Goal: Task Accomplishment & Management: Manage account settings

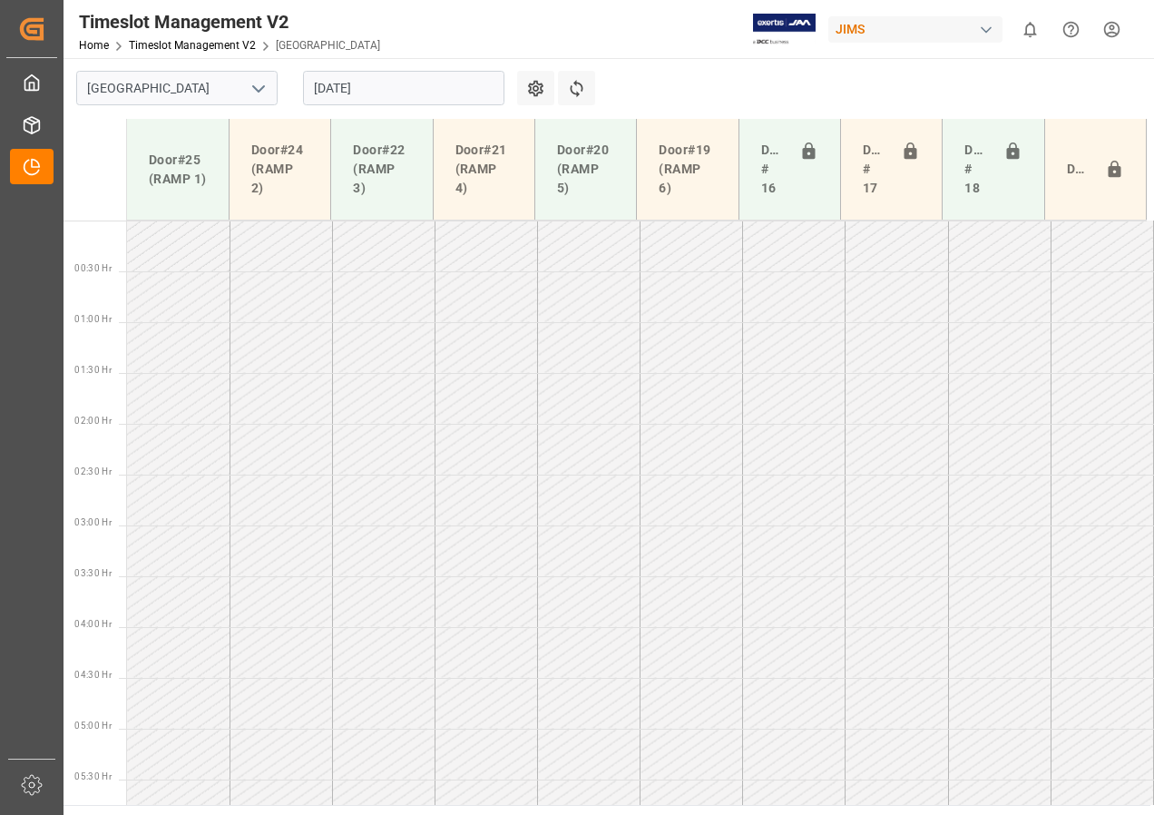
scroll to position [600, 0]
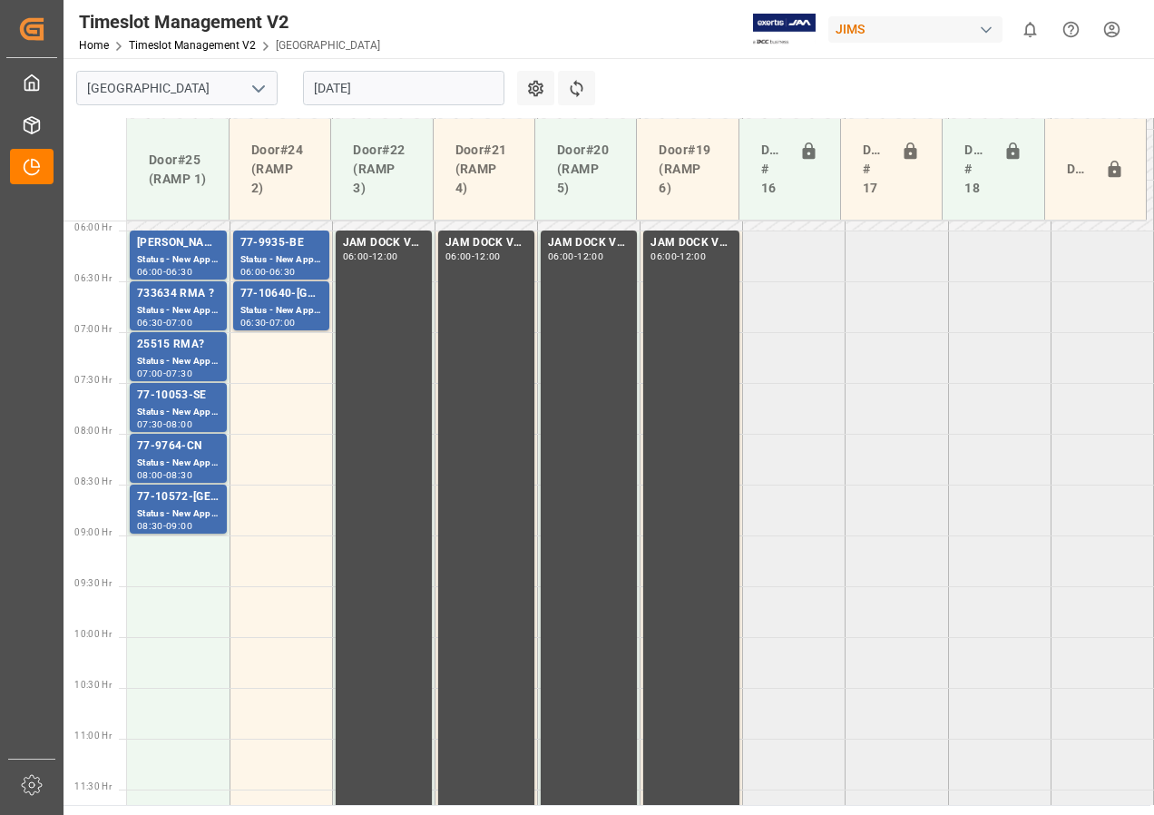
click at [403, 87] on input "[DATE]" at bounding box center [403, 88] width 201 height 34
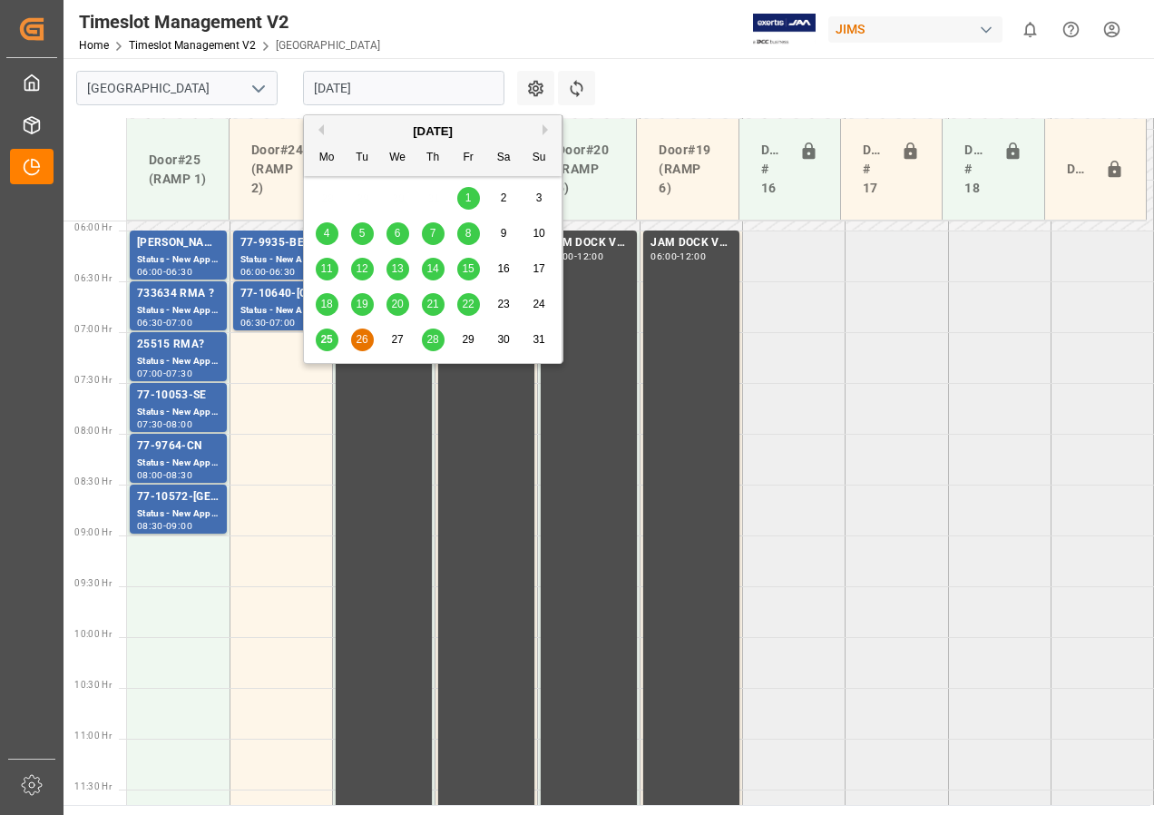
click at [325, 340] on span "25" at bounding box center [326, 339] width 12 height 13
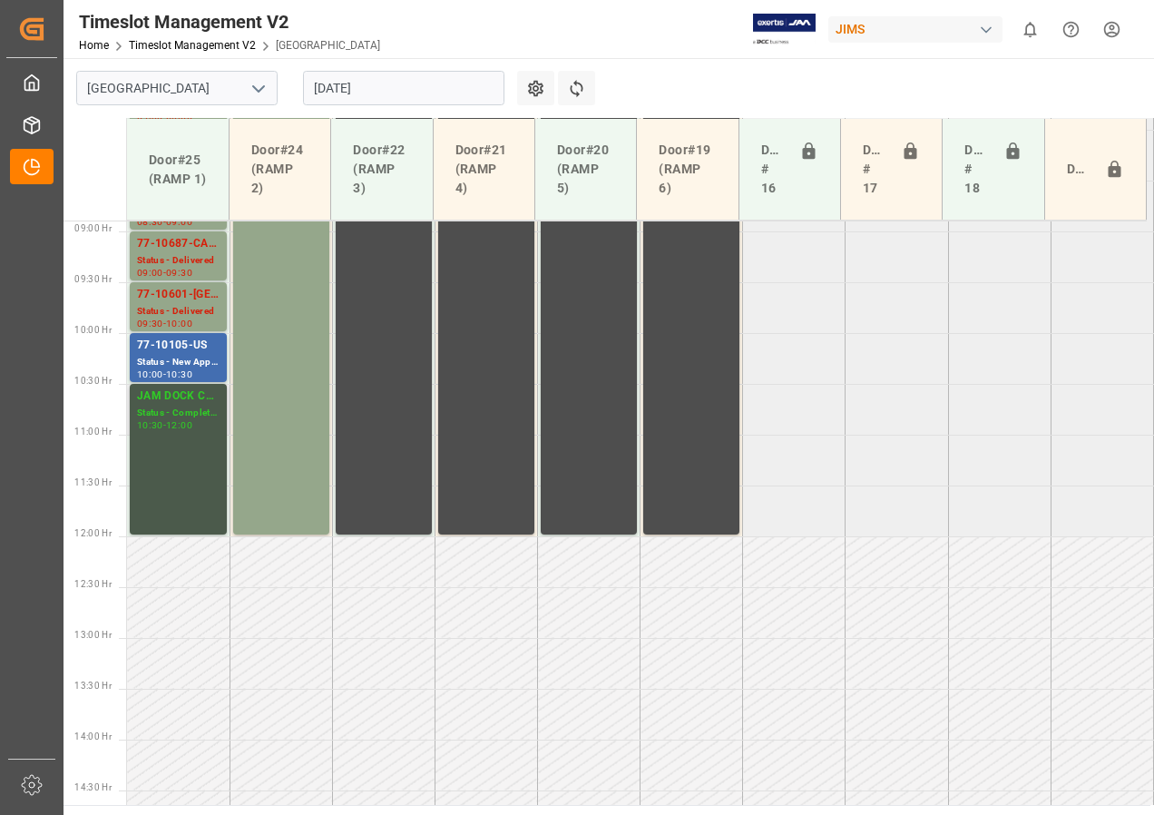
scroll to position [883, 0]
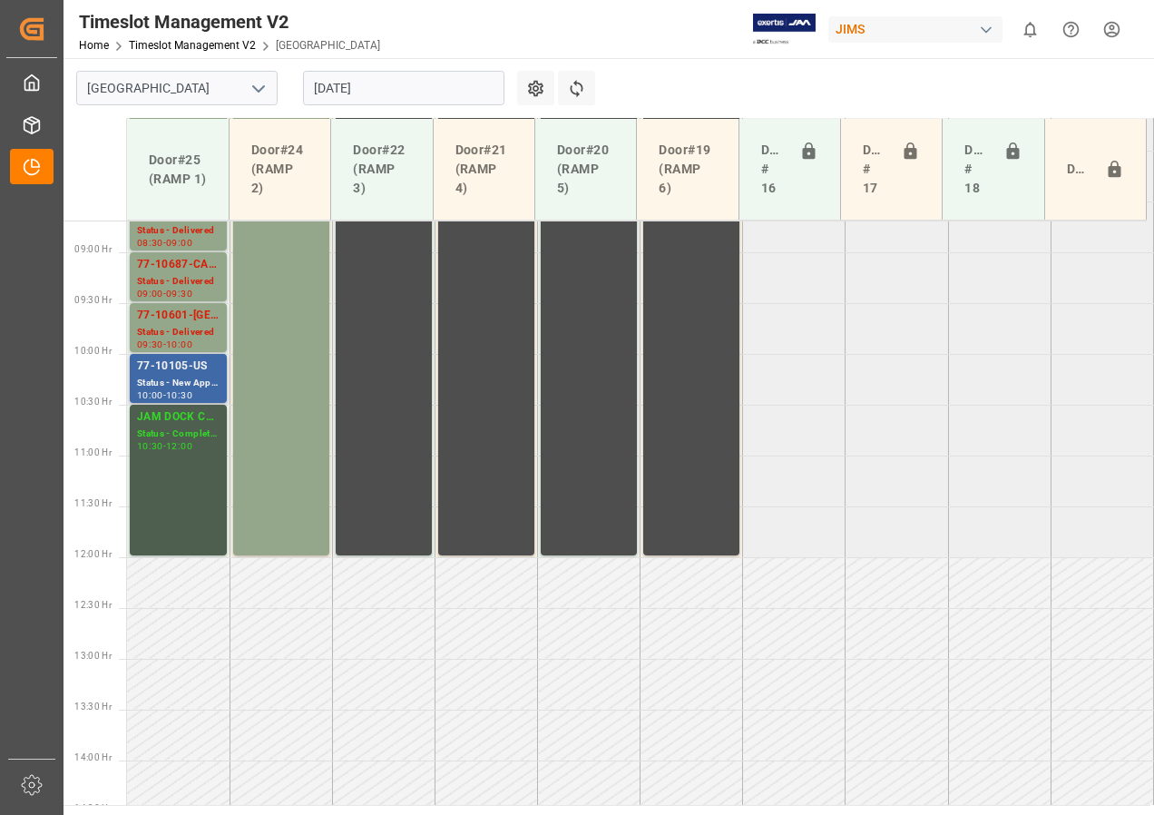
click at [168, 387] on div "Status - New Appointment" at bounding box center [178, 383] width 83 height 15
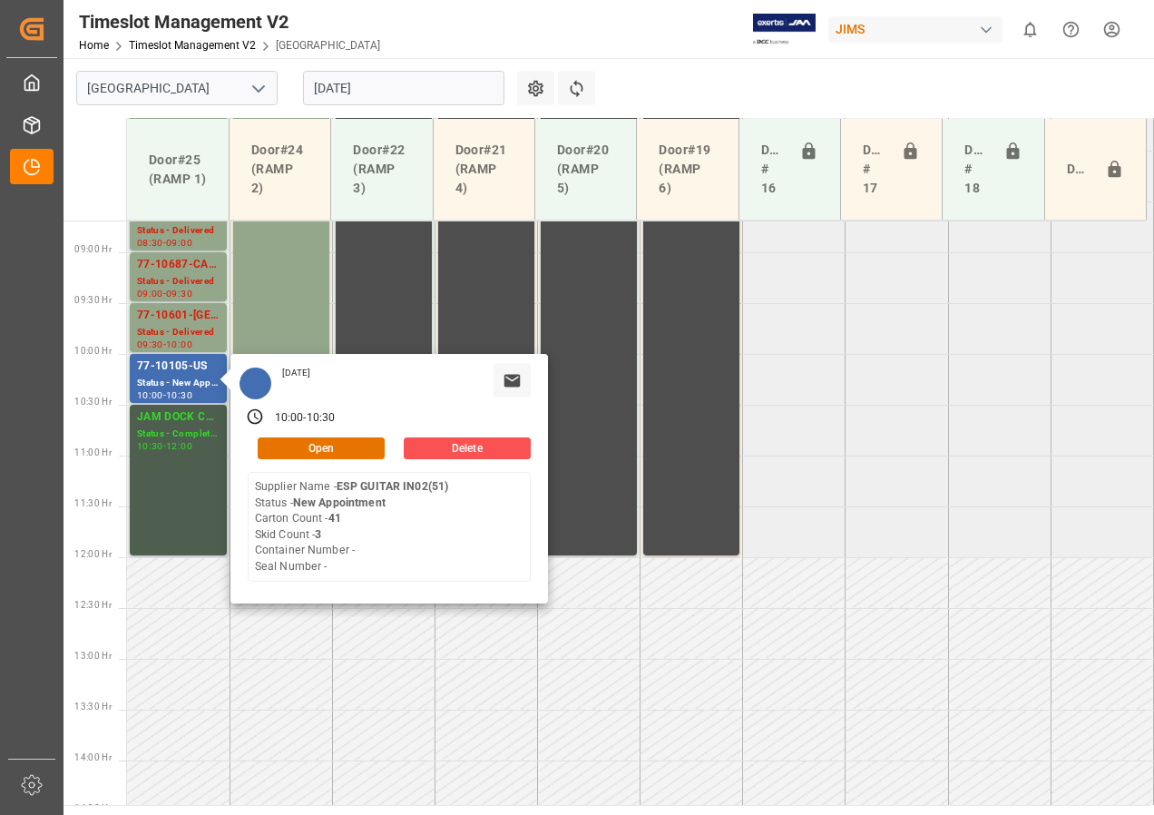
click at [329, 81] on input "[DATE]" at bounding box center [403, 88] width 201 height 34
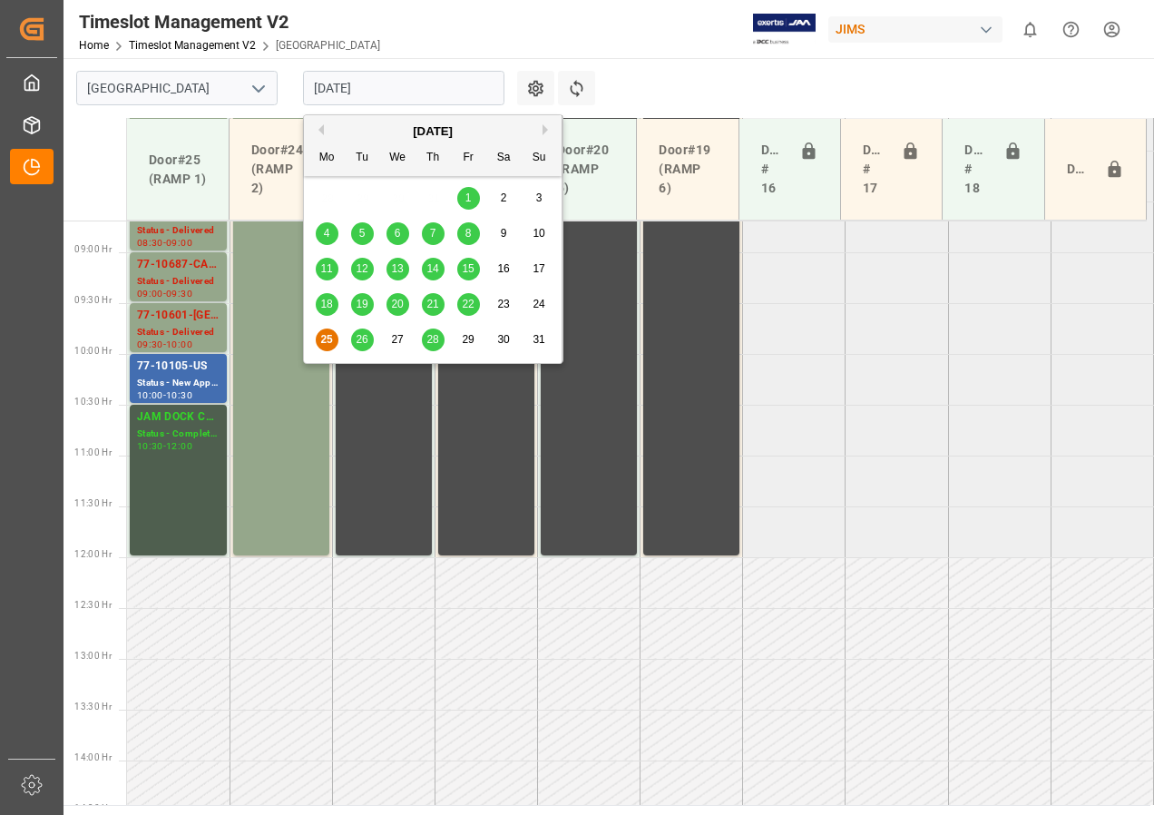
click at [365, 338] on span "26" at bounding box center [362, 339] width 12 height 13
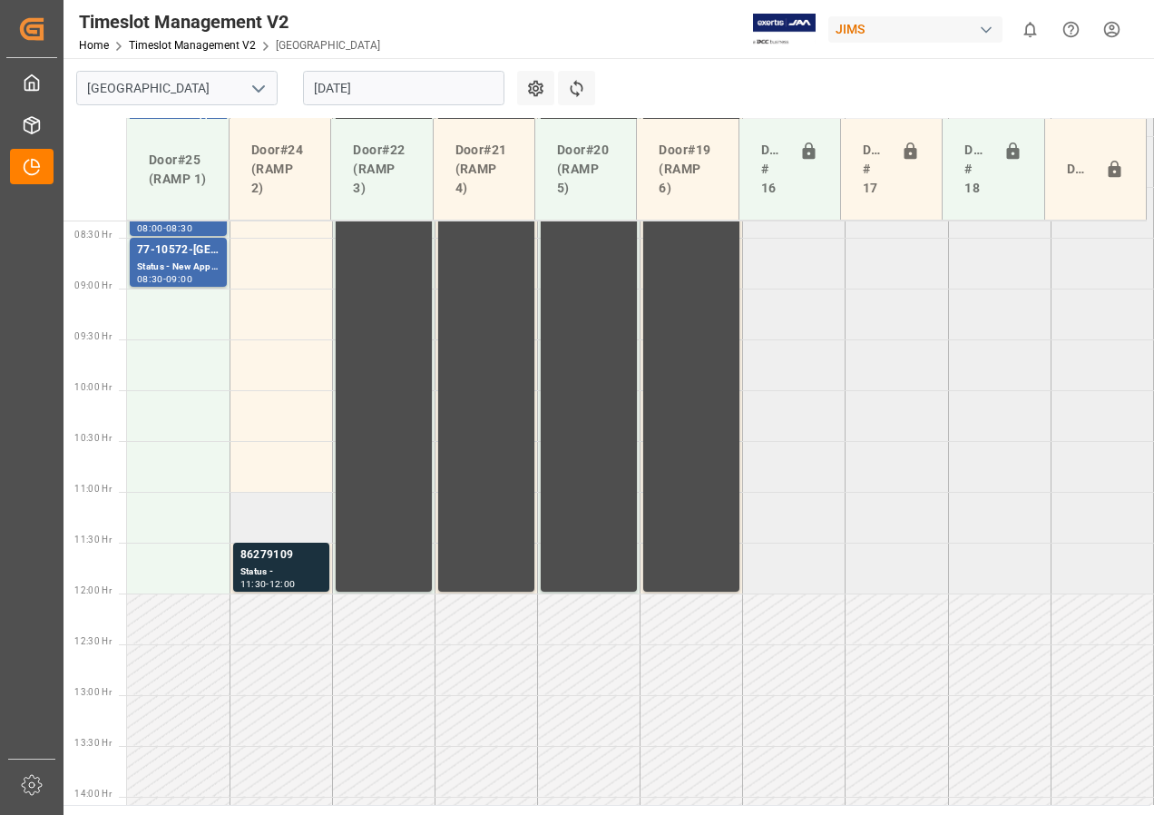
scroll to position [974, 0]
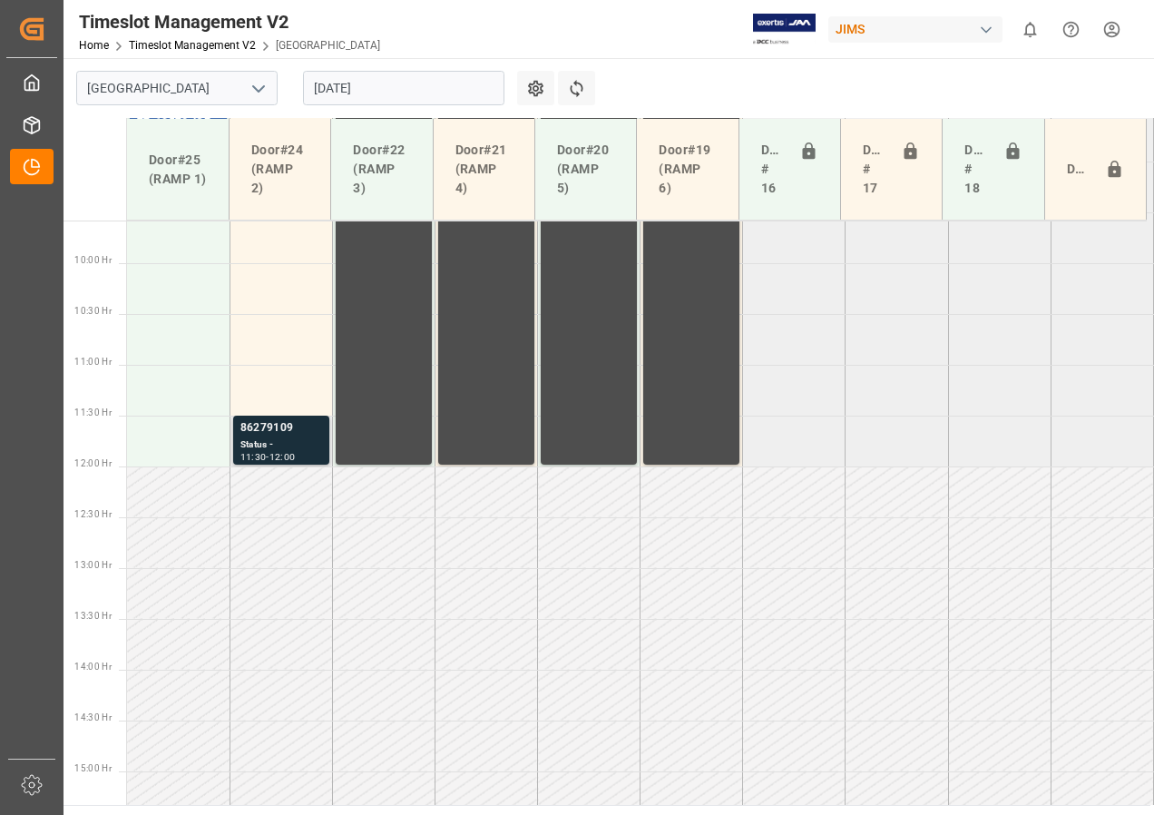
click at [280, 448] on div "Status -" at bounding box center [282, 444] width 82 height 15
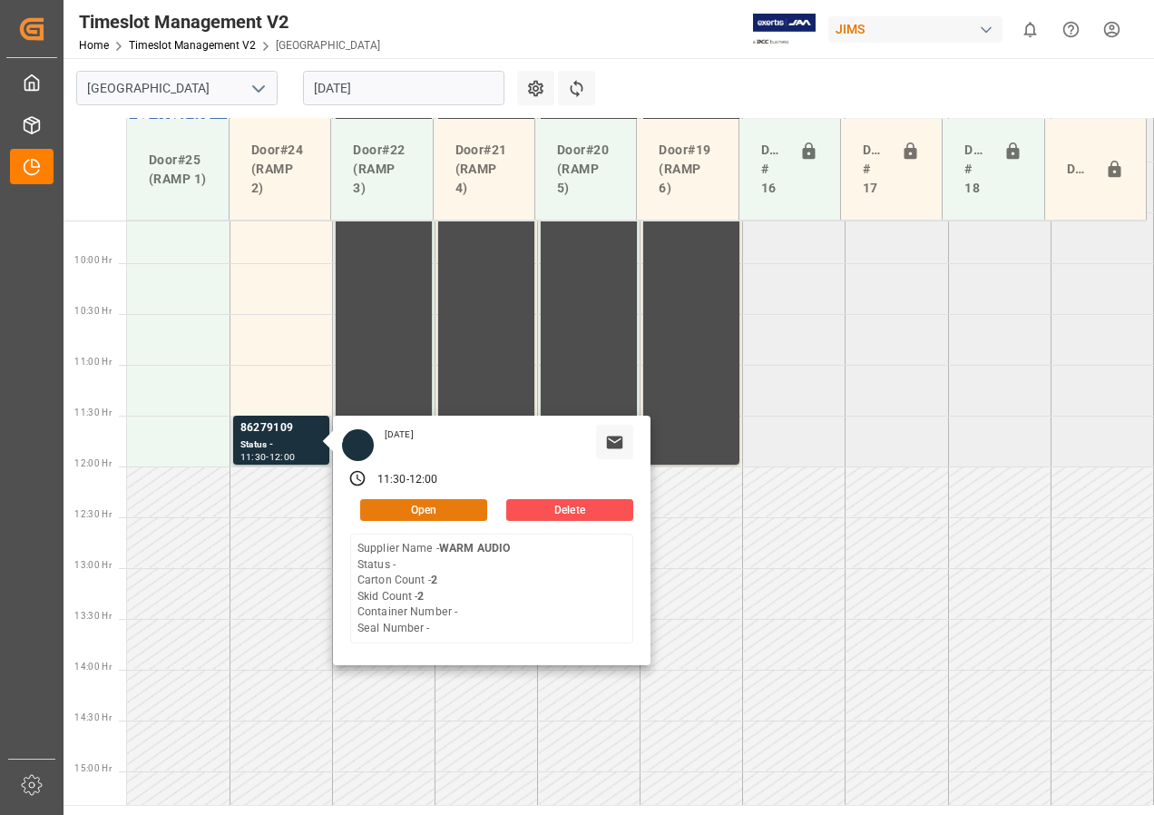
click at [406, 508] on button "Open" at bounding box center [423, 510] width 127 height 22
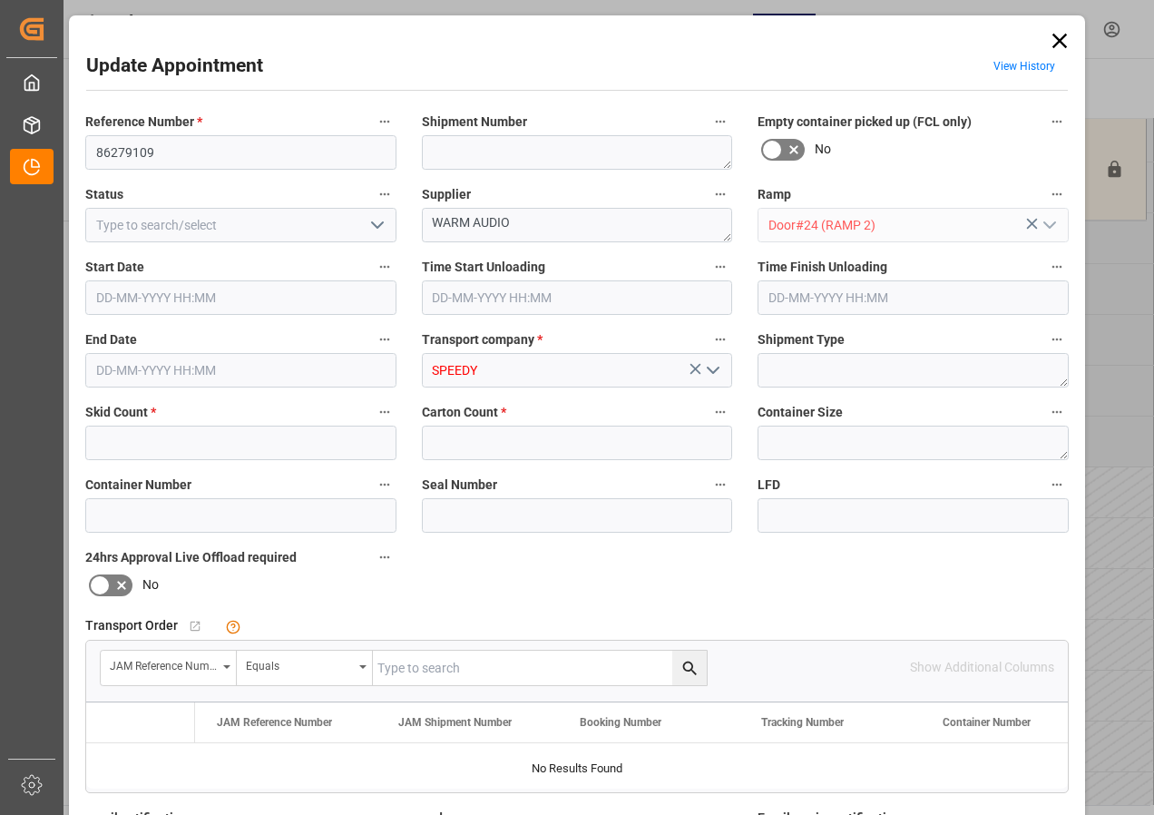
type input "2"
type input "[DATE] 11:30"
type input "[DATE] 12:00"
type input "[DATE] 16:47"
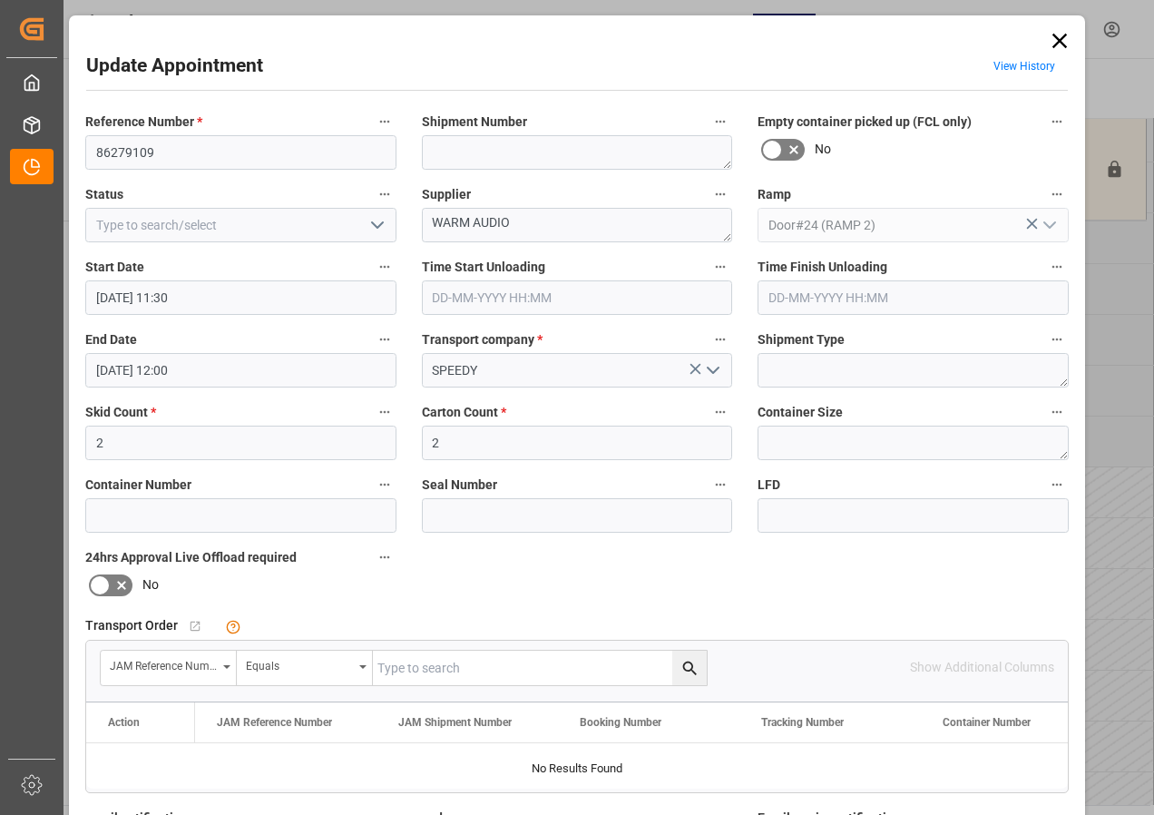
click at [1067, 44] on icon at bounding box center [1059, 40] width 25 height 25
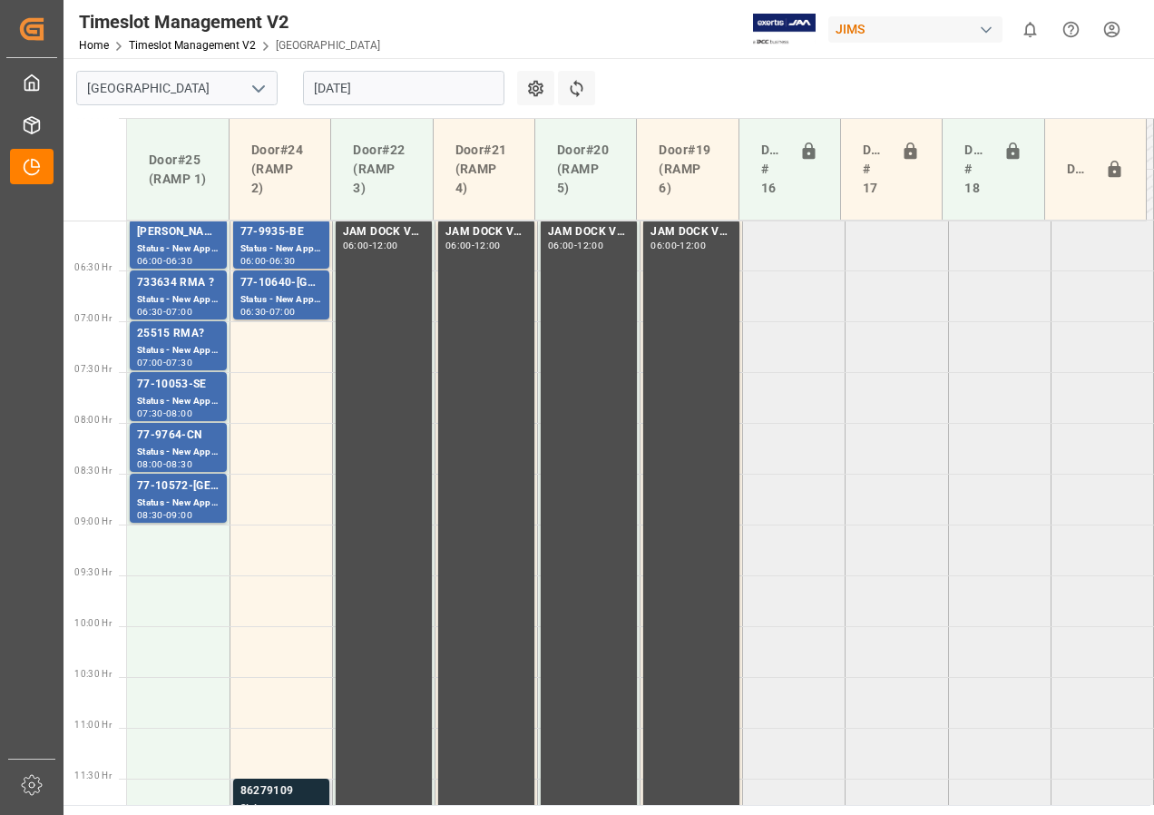
scroll to position [792, 0]
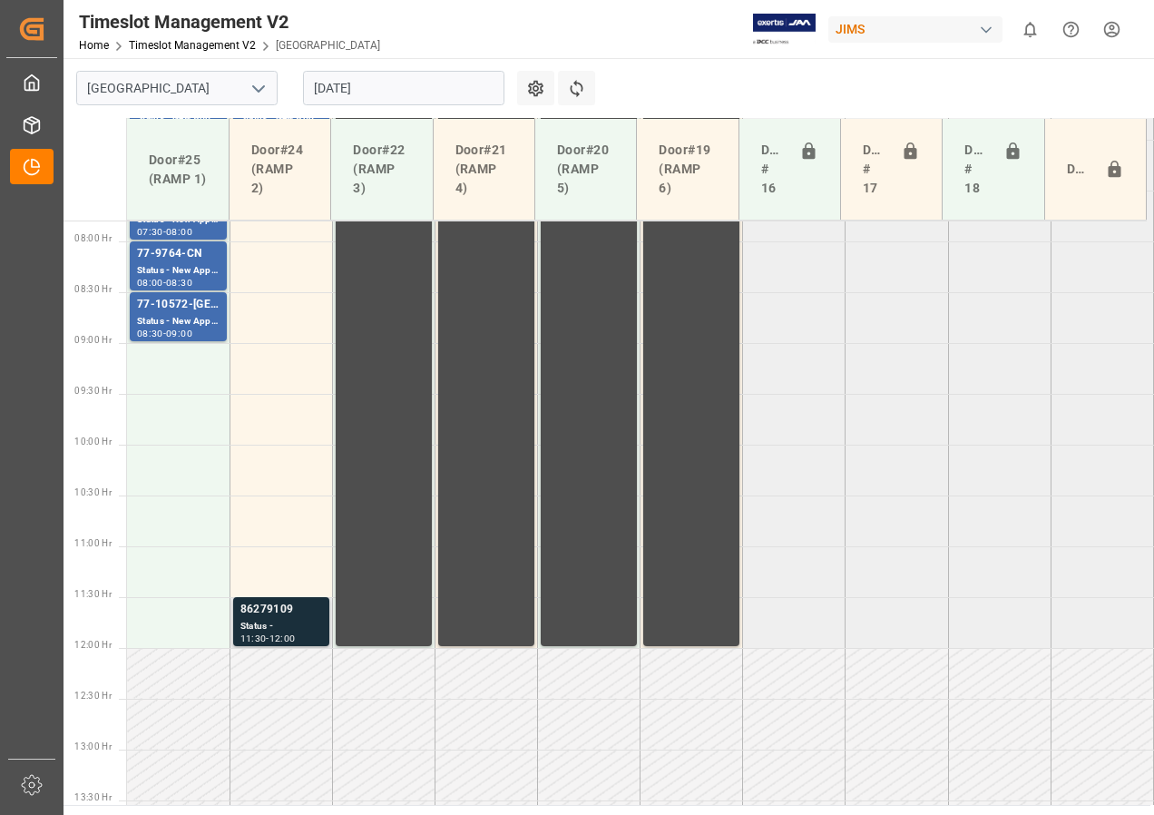
click at [288, 615] on div "86279109" at bounding box center [282, 610] width 82 height 18
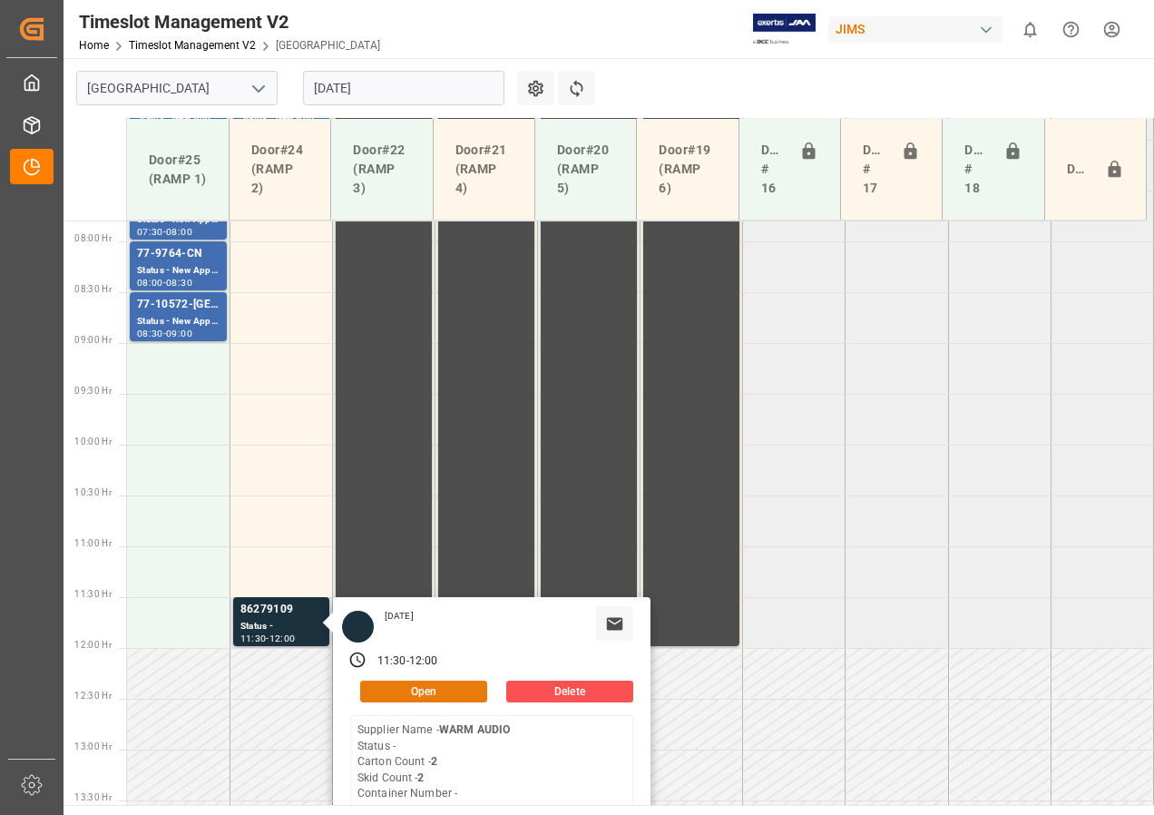
click at [412, 693] on button "Open" at bounding box center [423, 692] width 127 height 22
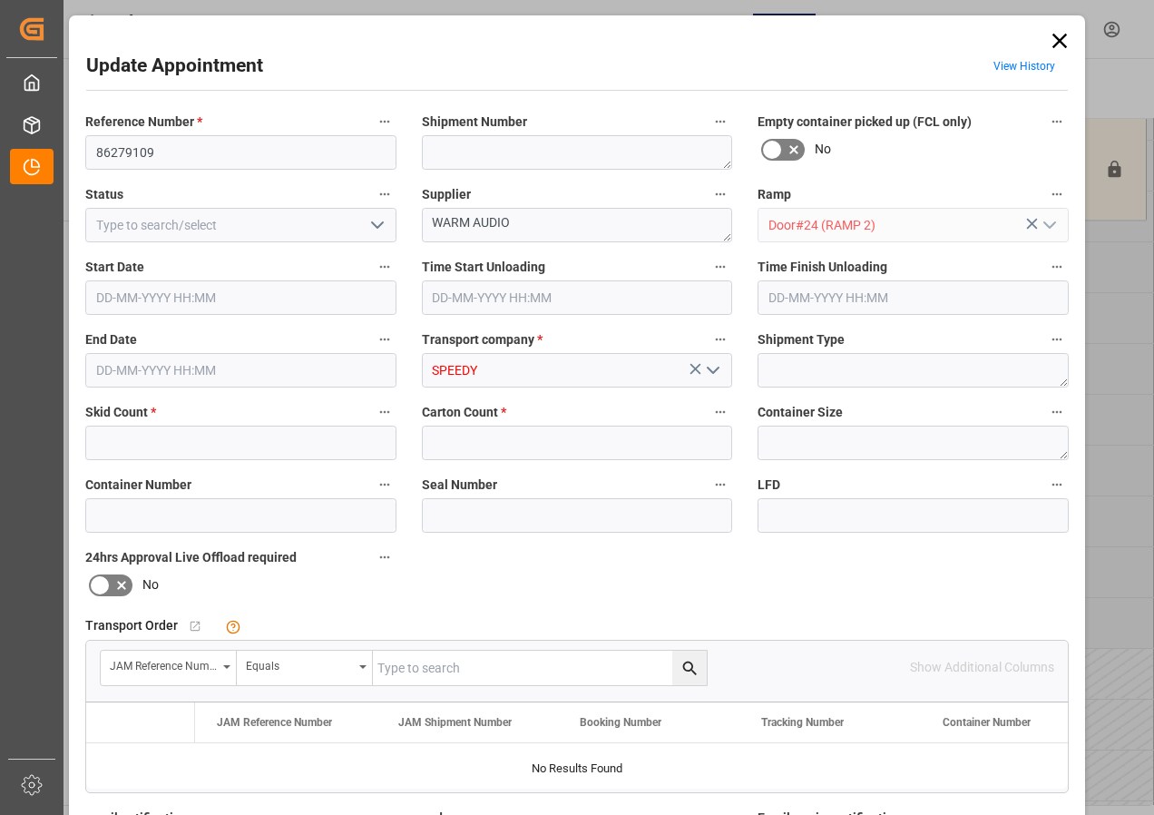
type input "2"
type input "[DATE] 11:30"
type input "[DATE] 12:00"
type input "[DATE] 16:47"
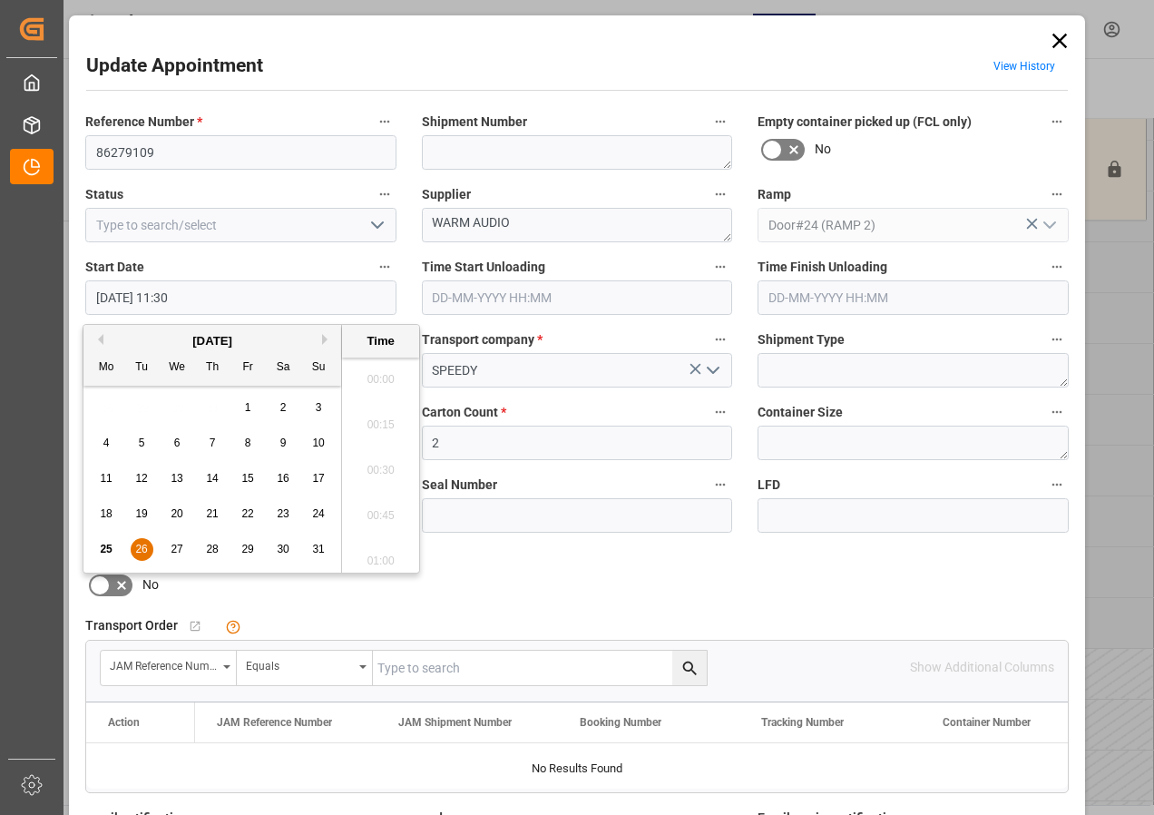
click at [103, 292] on input "[DATE] 11:30" at bounding box center [240, 297] width 311 height 34
click at [135, 548] on span "26" at bounding box center [141, 549] width 12 height 13
click at [381, 374] on li "07:00" at bounding box center [380, 373] width 77 height 45
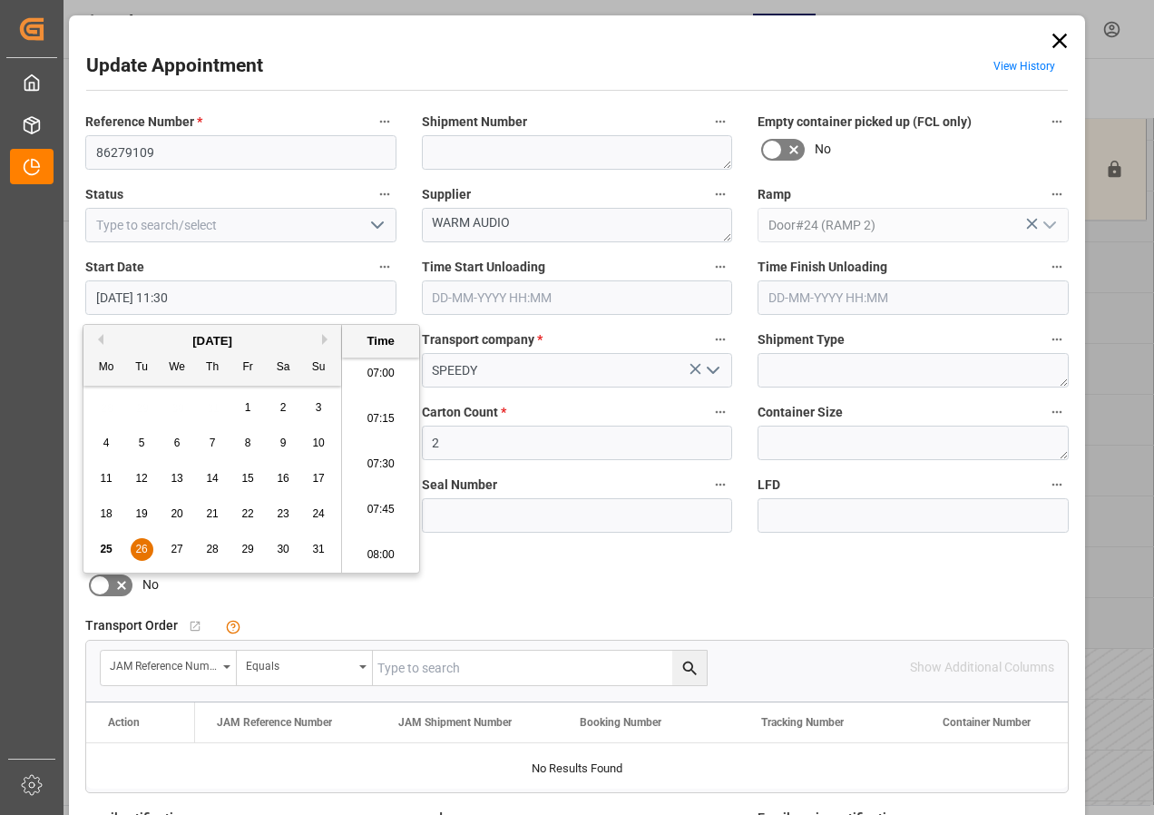
type input "[DATE] 07:00"
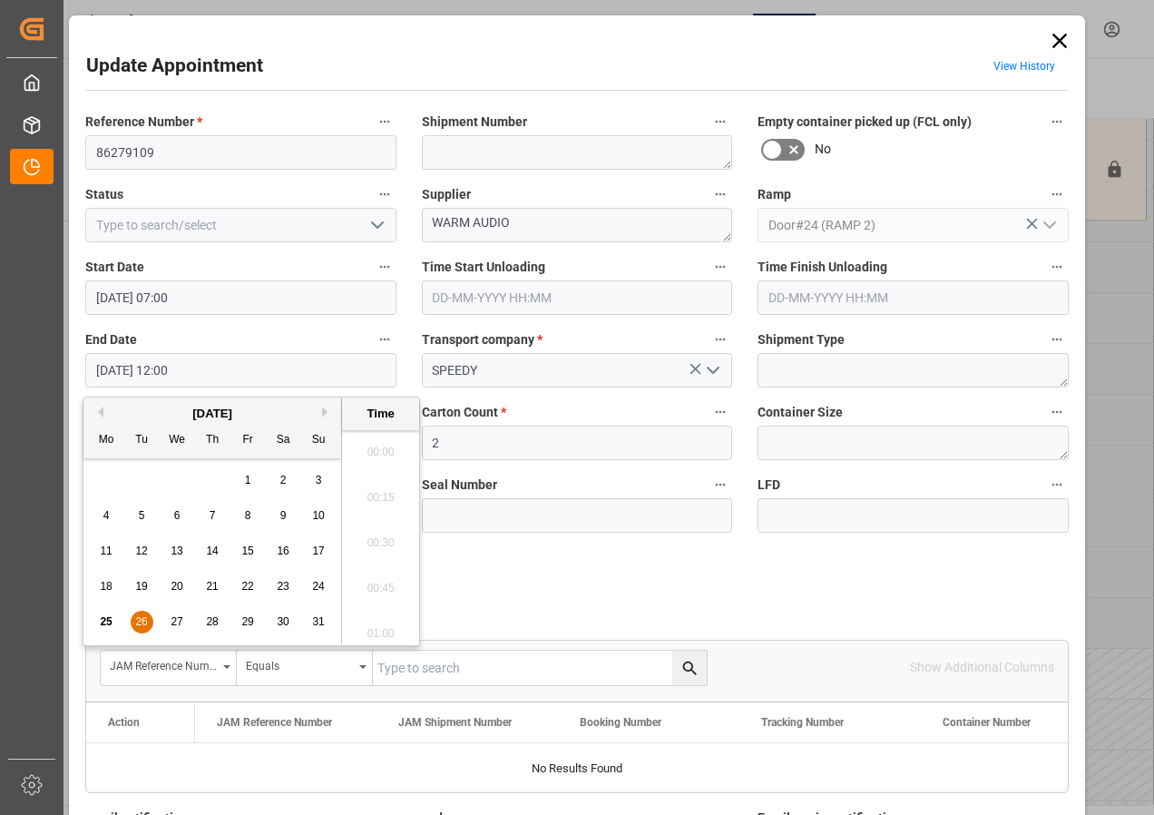
click at [92, 368] on input "[DATE] 12:00" at bounding box center [240, 370] width 311 height 34
drag, startPoint x: 135, startPoint y: 623, endPoint x: 223, endPoint y: 570, distance: 102.6
click at [136, 623] on span "26" at bounding box center [141, 621] width 12 height 13
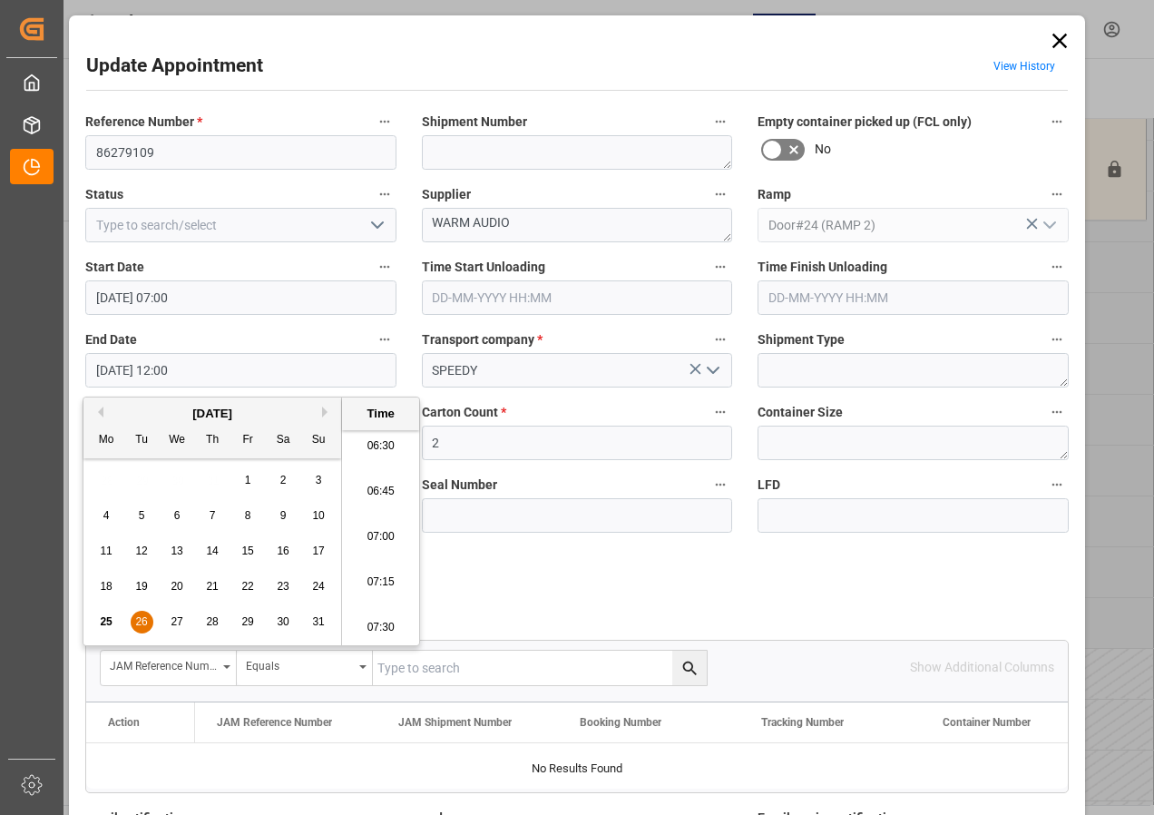
click at [380, 625] on li "07:30" at bounding box center [380, 627] width 77 height 45
type input "[DATE] 07:30"
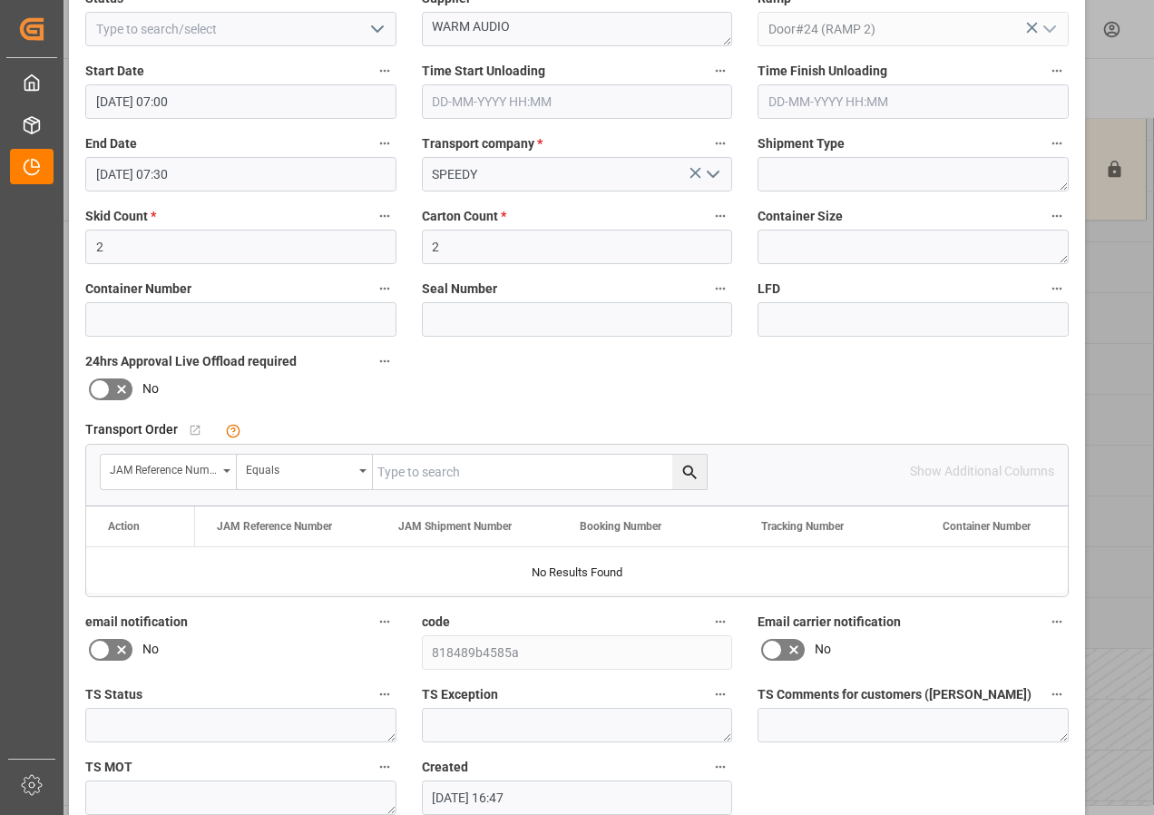
scroll to position [289, 0]
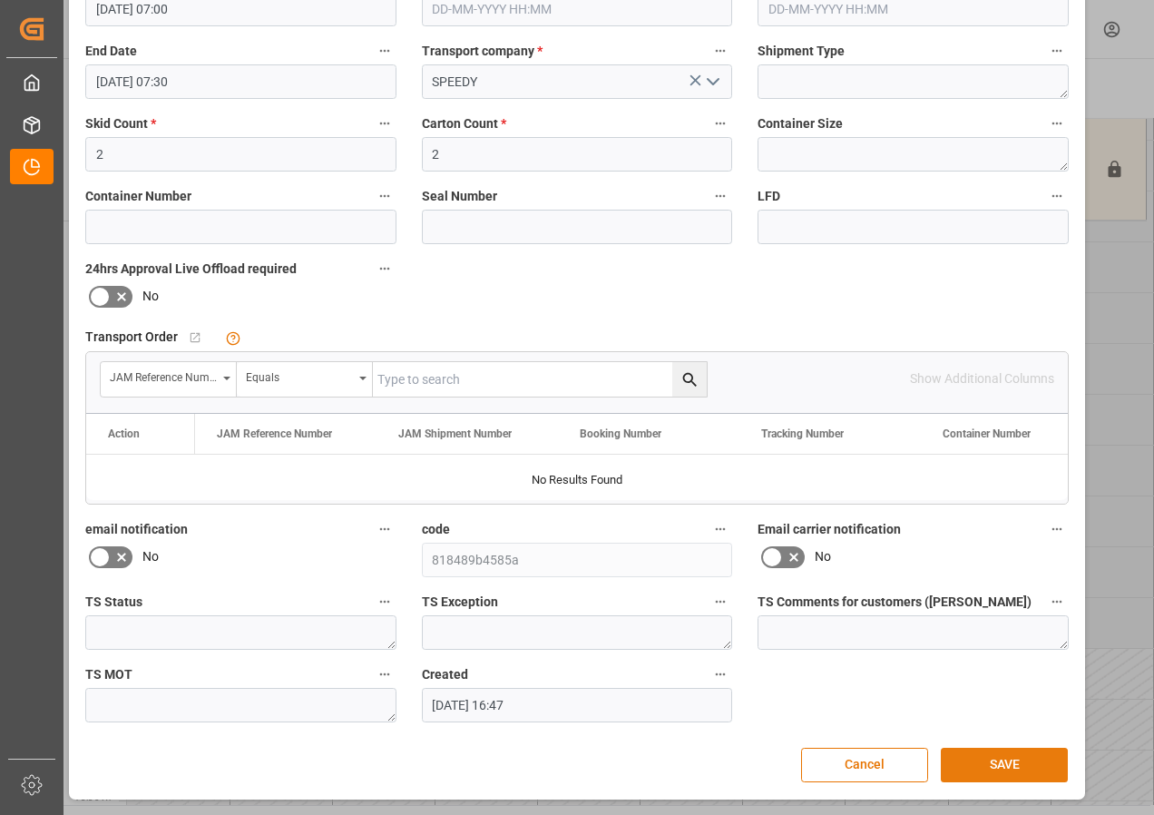
click at [1002, 751] on button "SAVE" at bounding box center [1004, 765] width 127 height 34
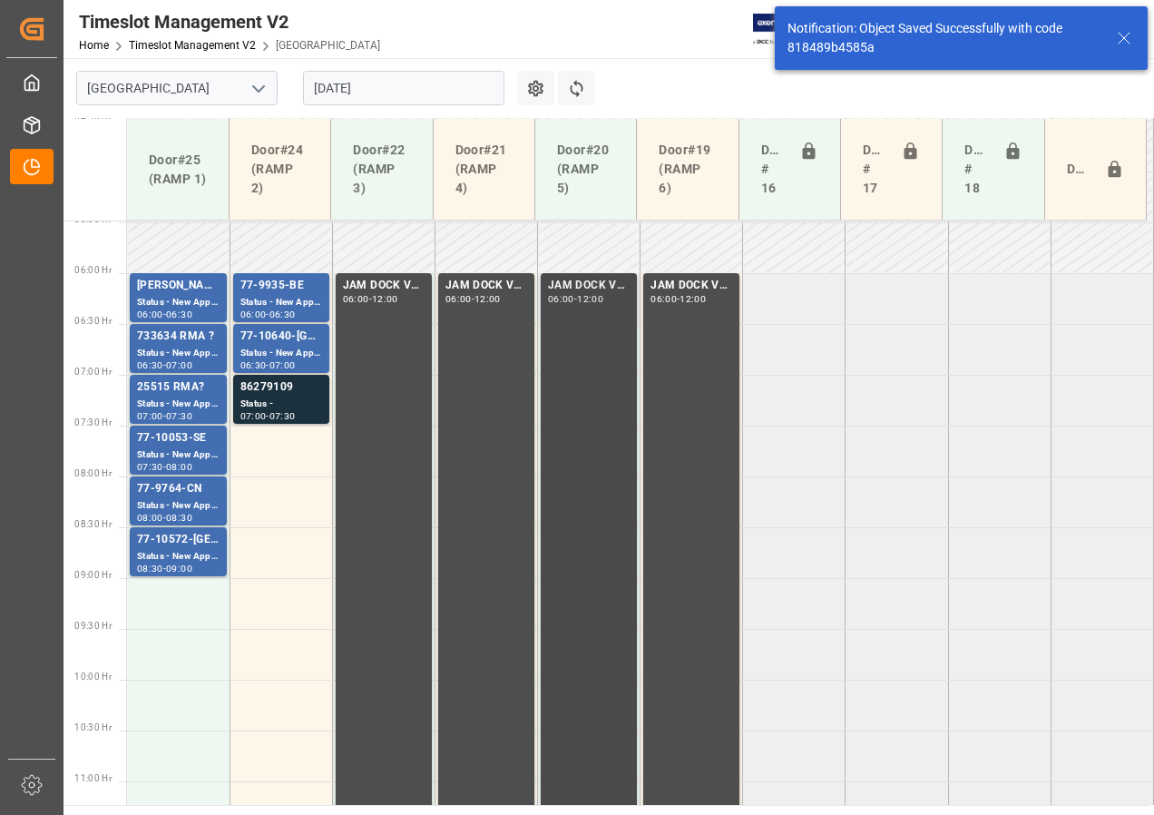
scroll to position [636, 0]
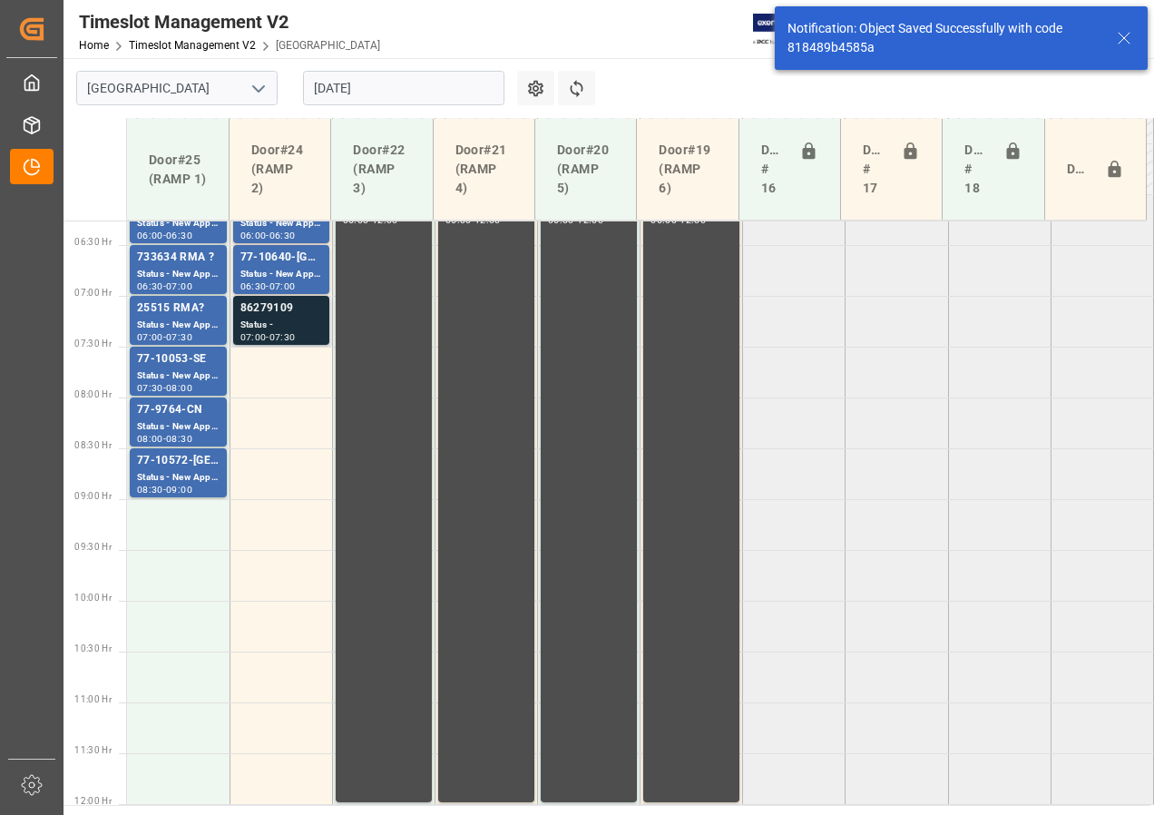
click at [277, 312] on div "86279109" at bounding box center [282, 309] width 82 height 18
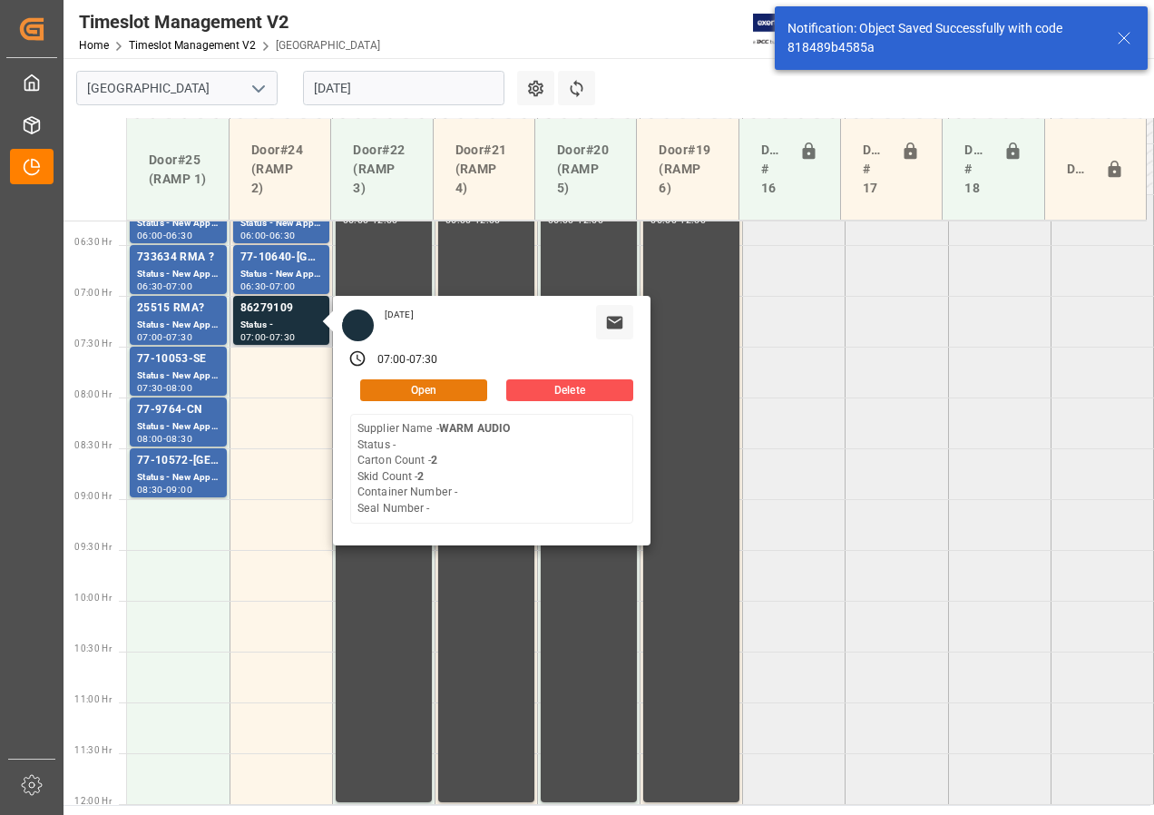
click at [403, 396] on button "Open" at bounding box center [423, 390] width 127 height 22
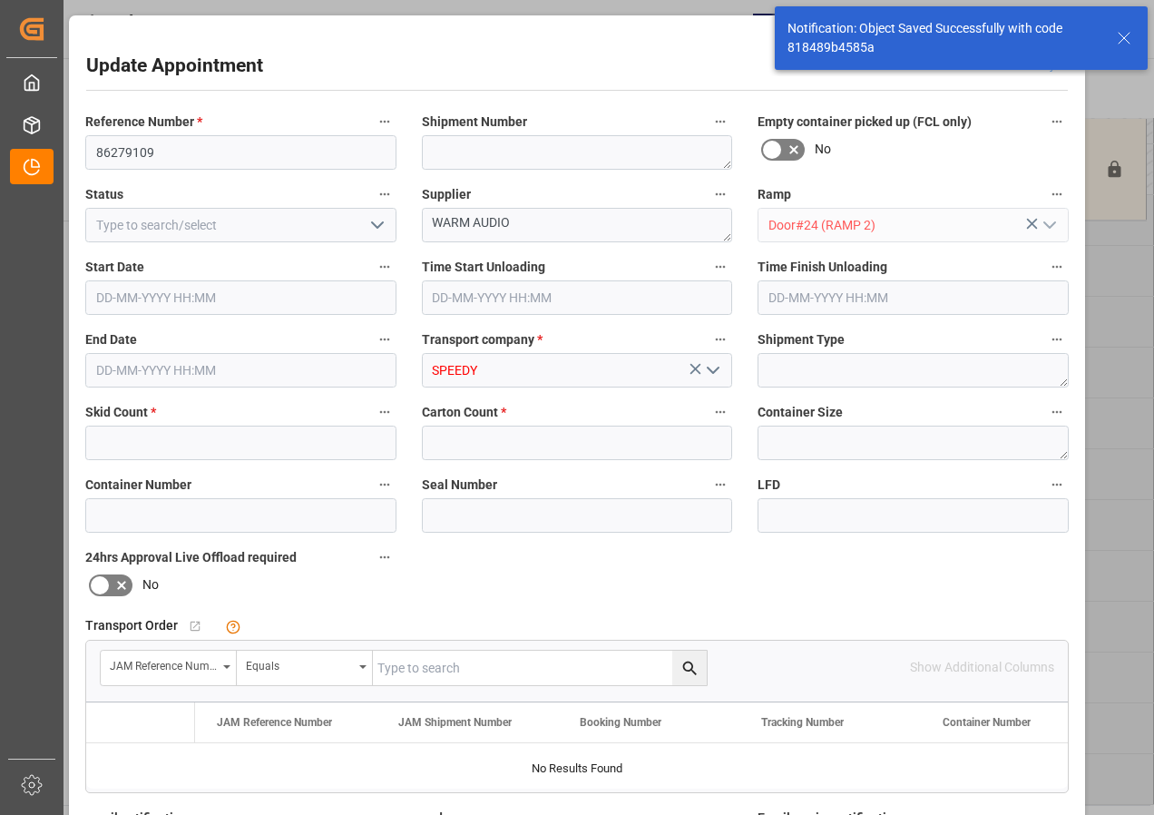
type input "2"
type input "[DATE] 07:00"
type input "[DATE] 07:30"
type input "[DATE] 16:47"
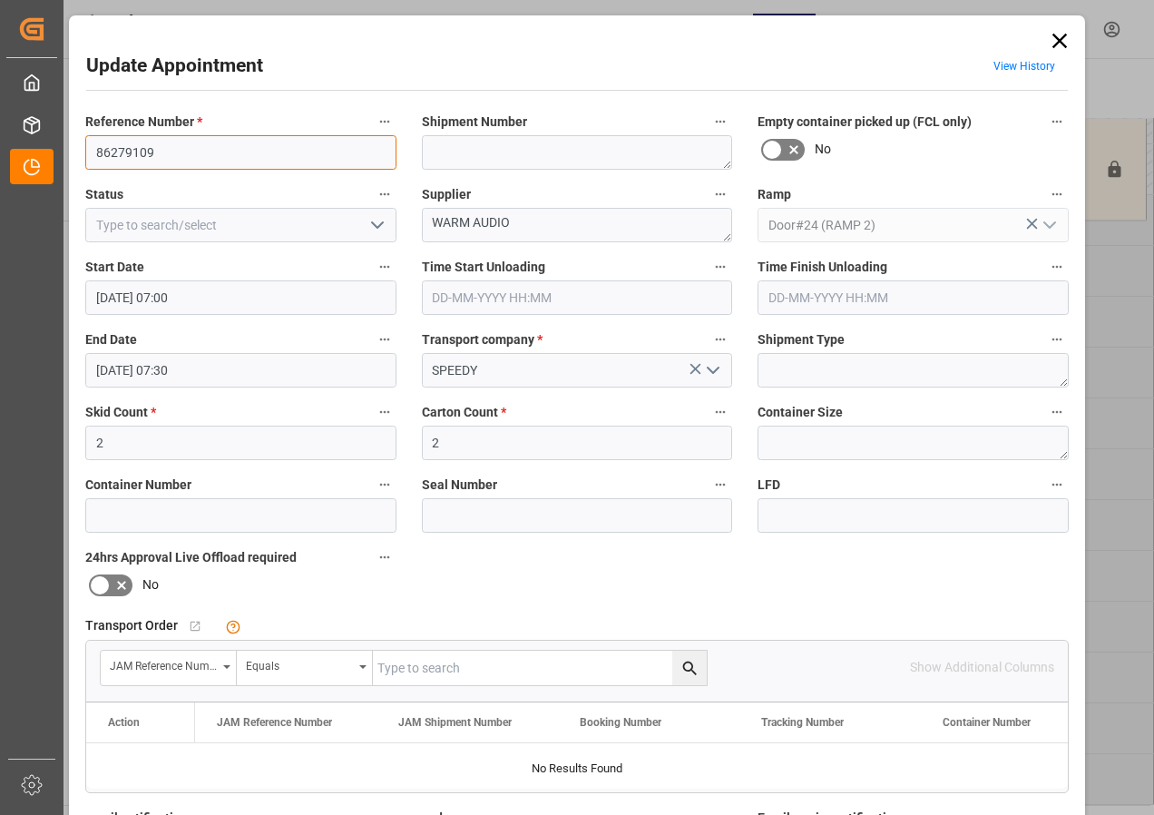
drag, startPoint x: 172, startPoint y: 152, endPoint x: 76, endPoint y: 153, distance: 96.2
click at [76, 153] on div "Reference Number * 86279109" at bounding box center [241, 139] width 337 height 73
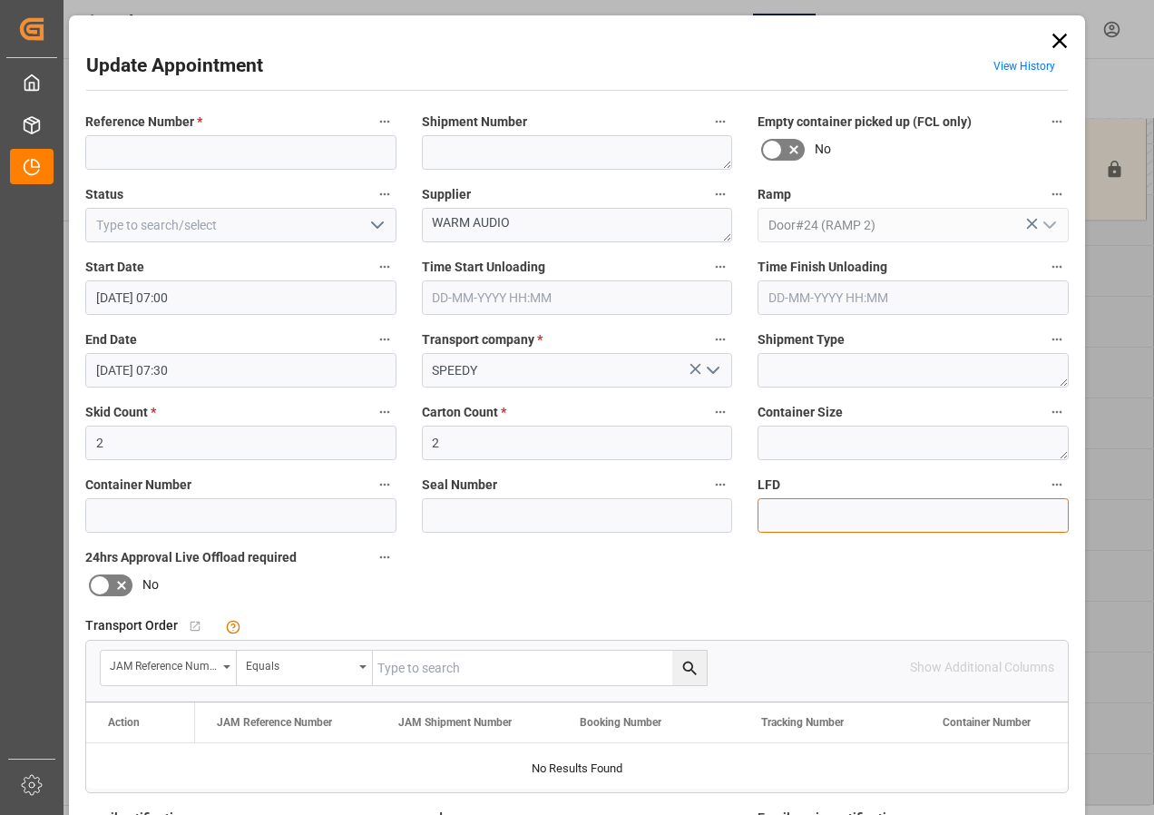
click at [804, 516] on input at bounding box center [913, 515] width 311 height 34
paste input "86279109"
type input "86279109 ??"
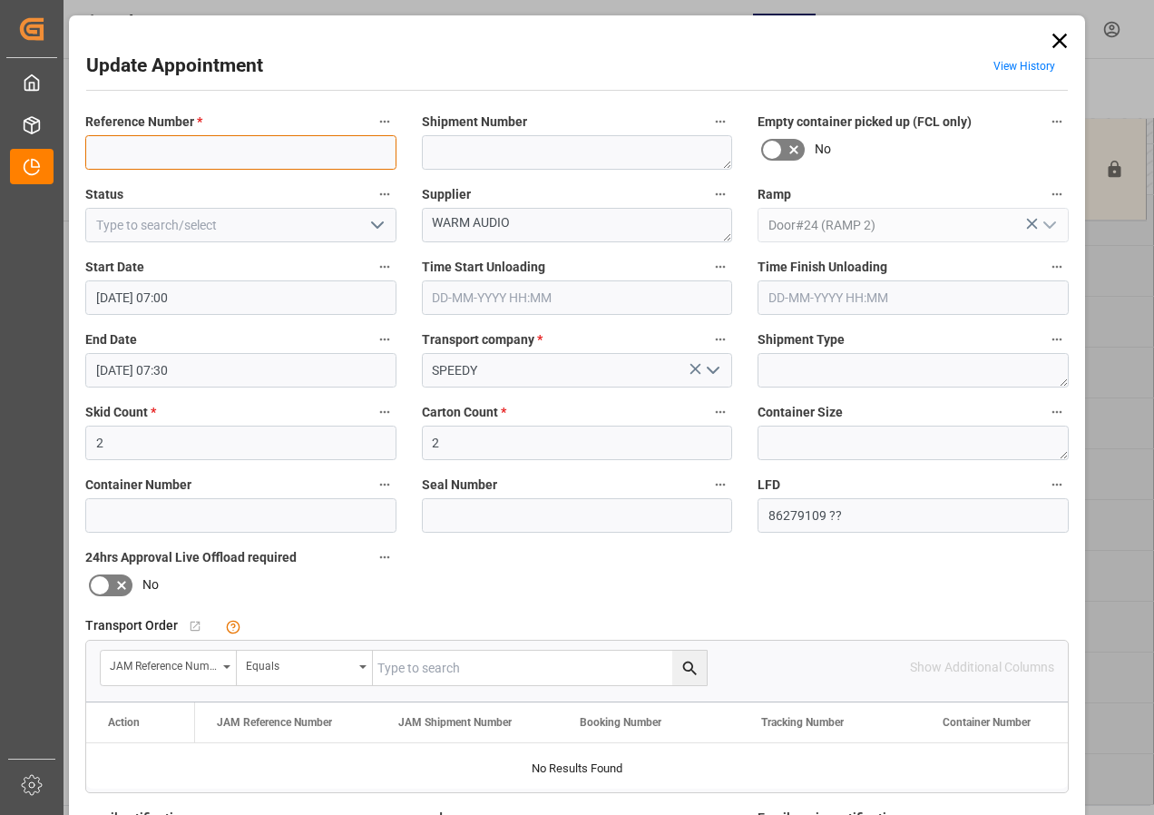
click at [123, 149] on input at bounding box center [240, 152] width 311 height 34
type input "77-??"
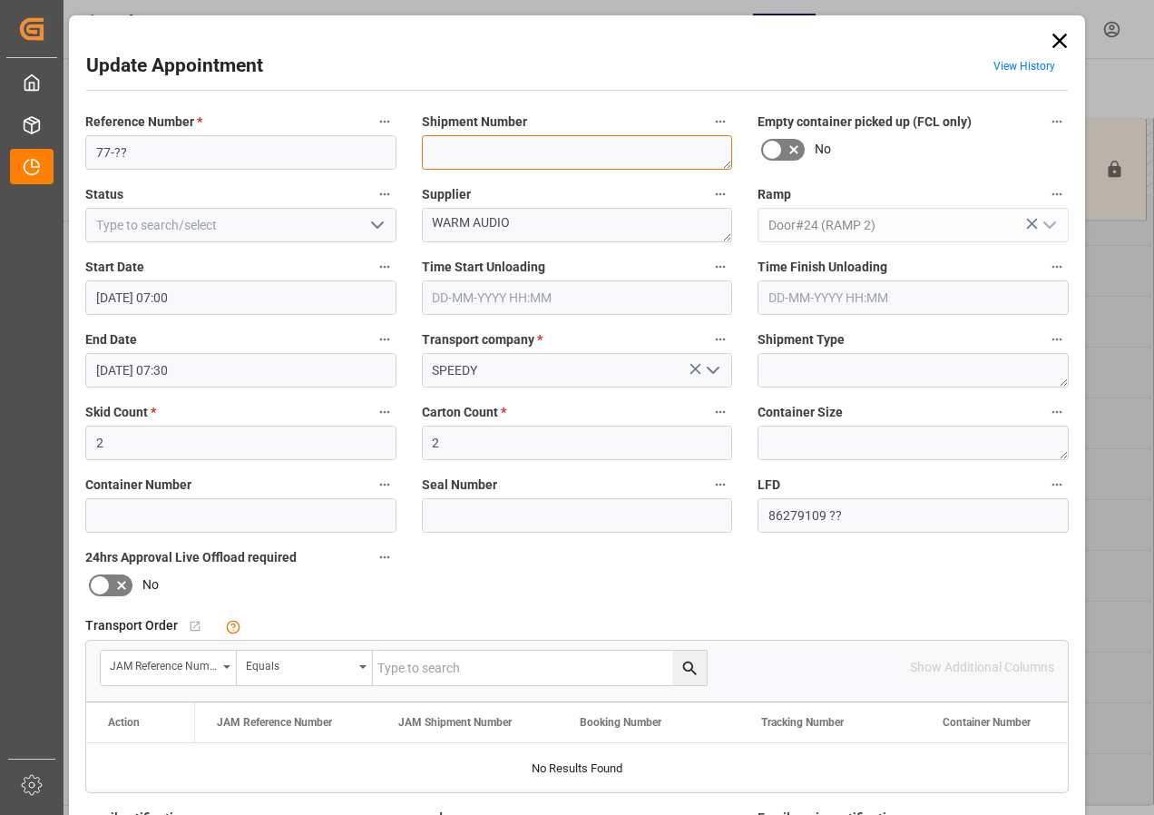
click at [448, 154] on textarea at bounding box center [577, 152] width 311 height 34
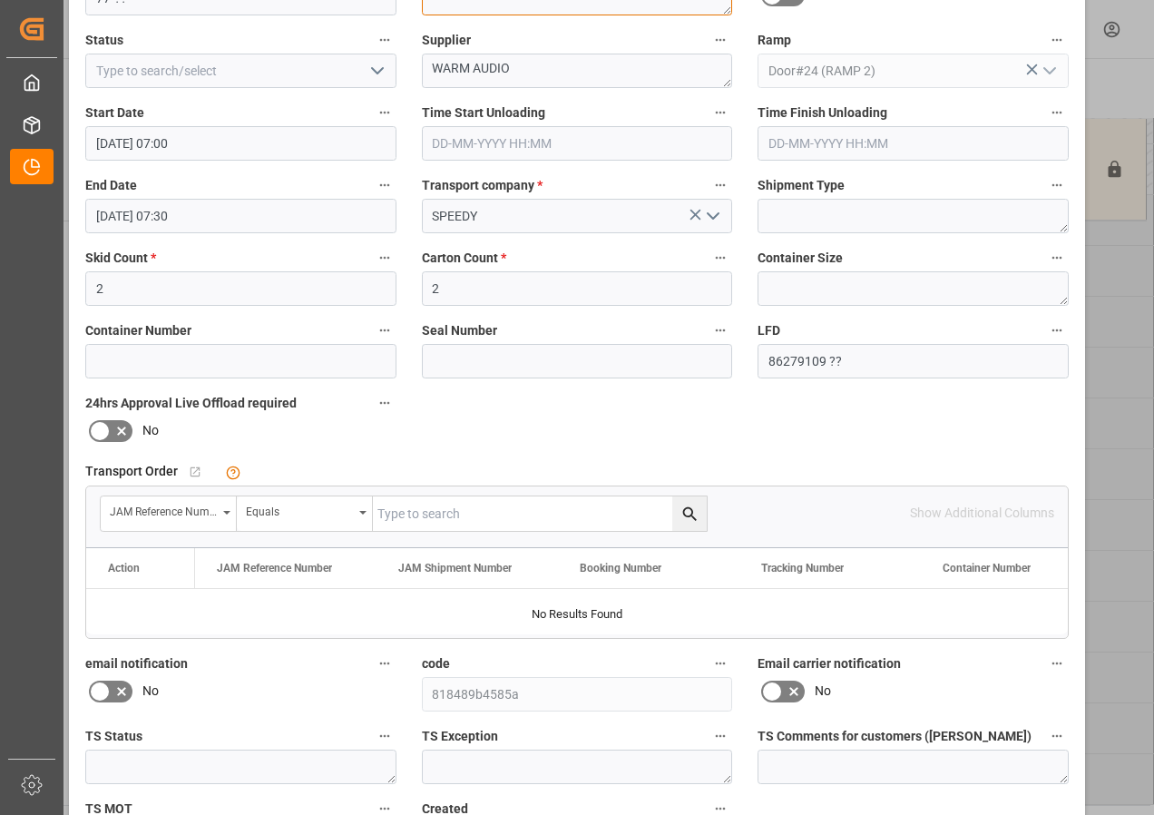
scroll to position [289, 0]
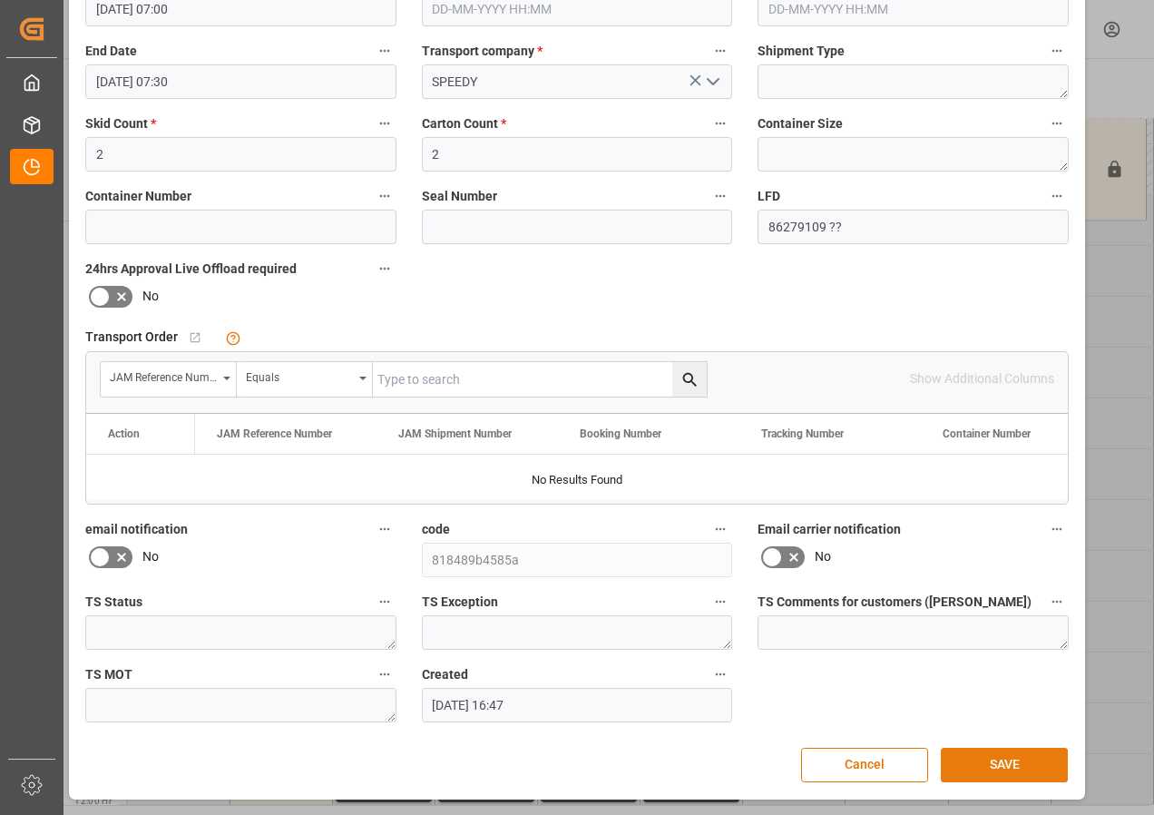
type textarea "??"
click at [993, 764] on button "SAVE" at bounding box center [1004, 765] width 127 height 34
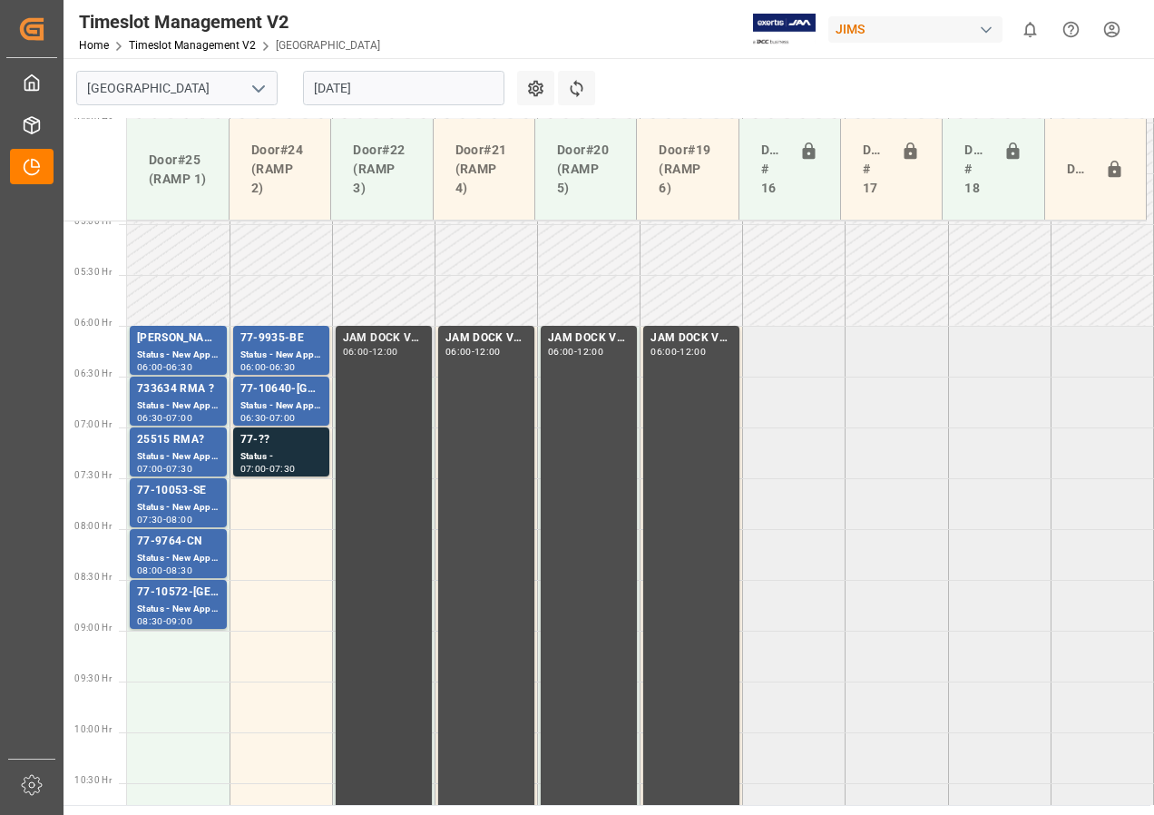
scroll to position [545, 0]
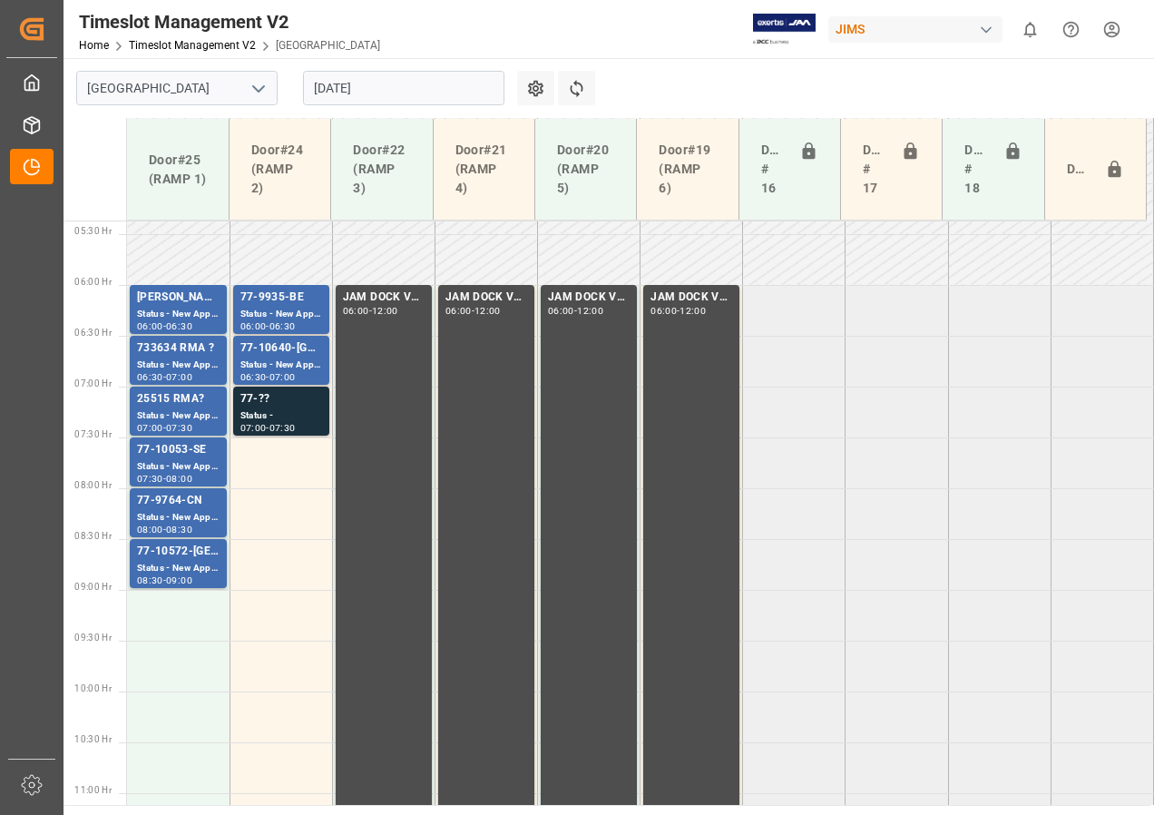
click at [434, 86] on input "[DATE]" at bounding box center [403, 88] width 201 height 34
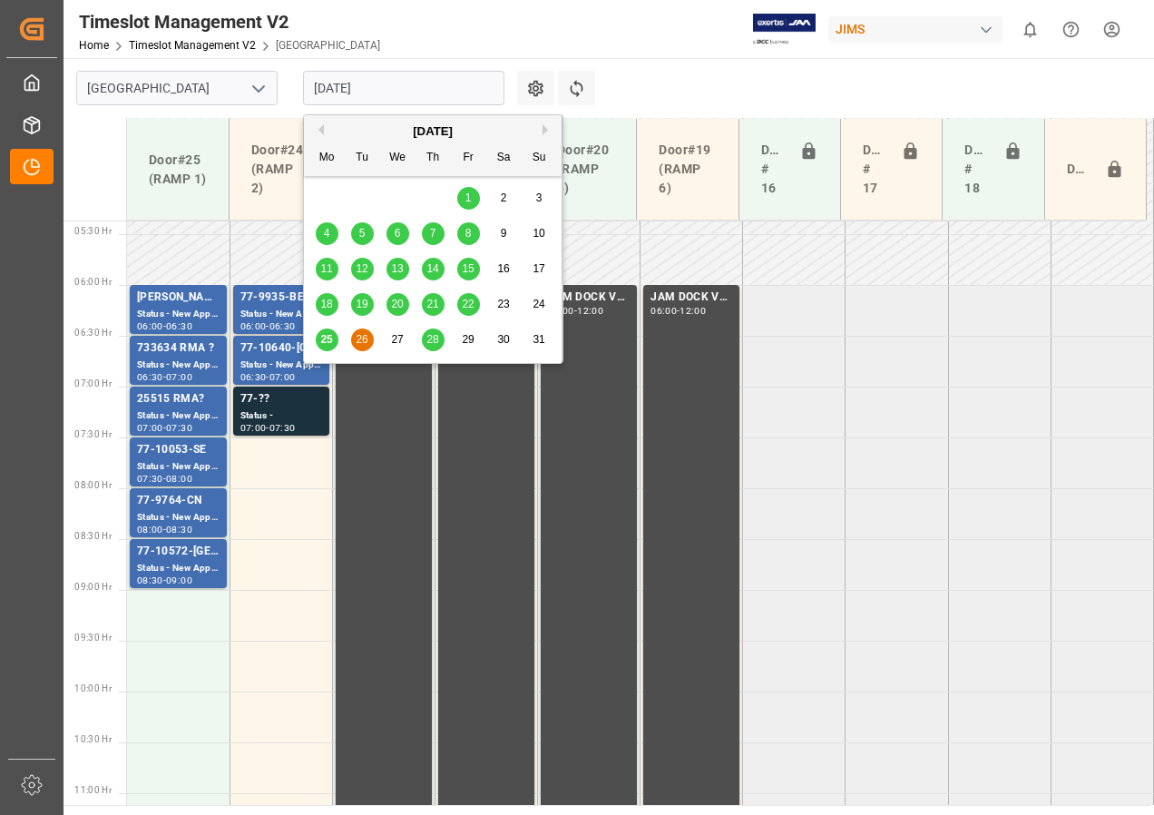
click at [540, 127] on div "[DATE]" at bounding box center [433, 132] width 258 height 18
click at [547, 128] on button "Next Month" at bounding box center [548, 129] width 11 height 11
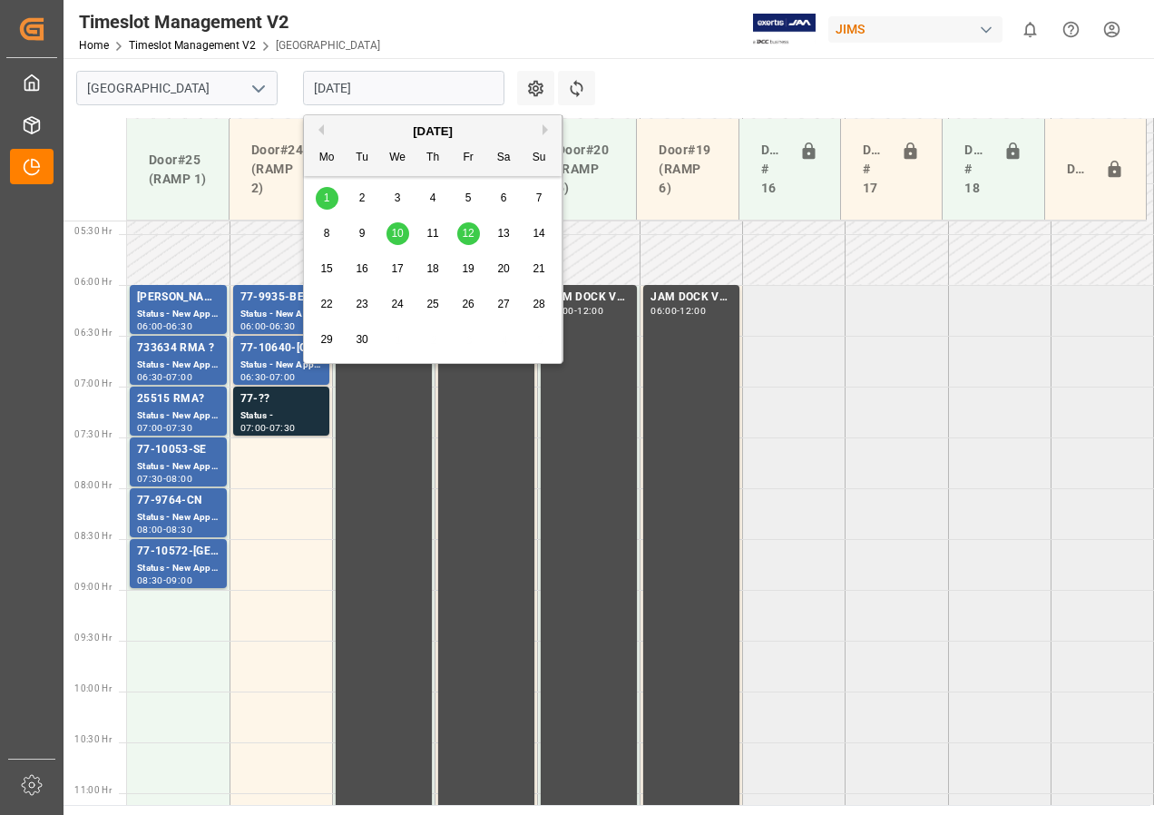
click at [320, 197] on div "1" at bounding box center [327, 199] width 23 height 22
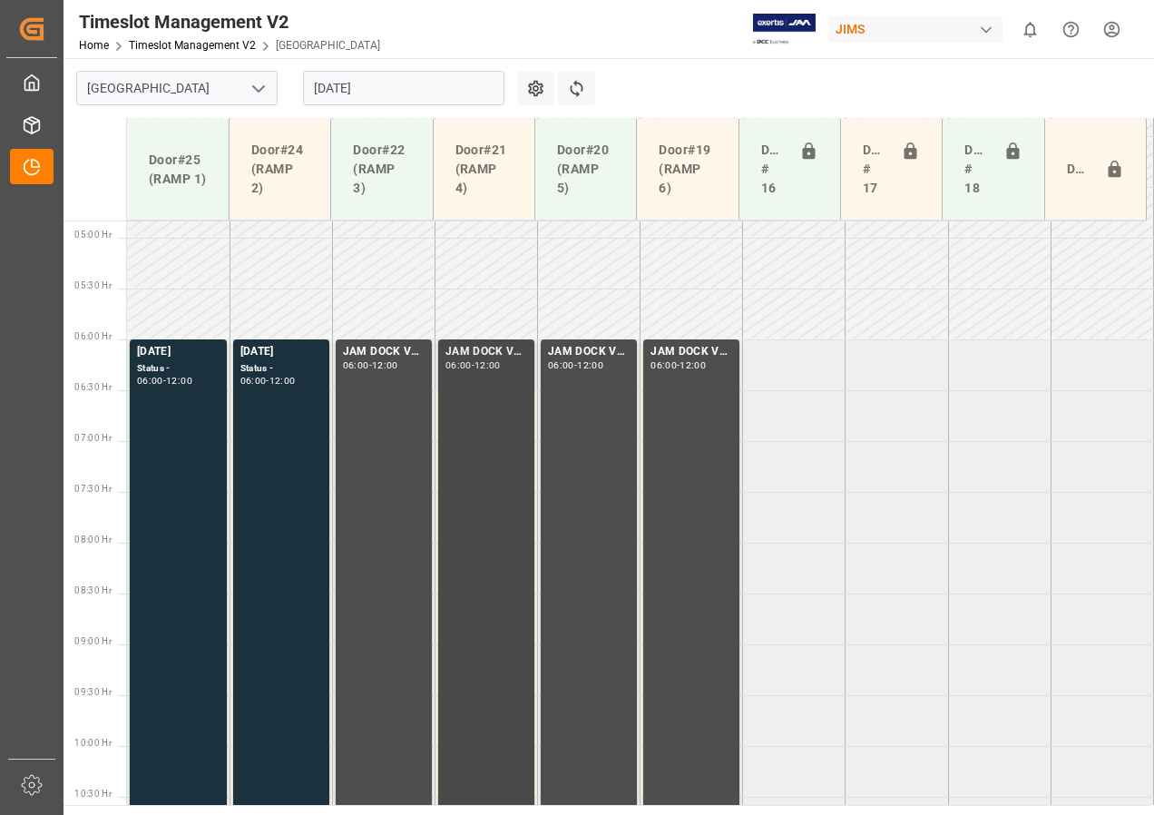
scroll to position [429, 0]
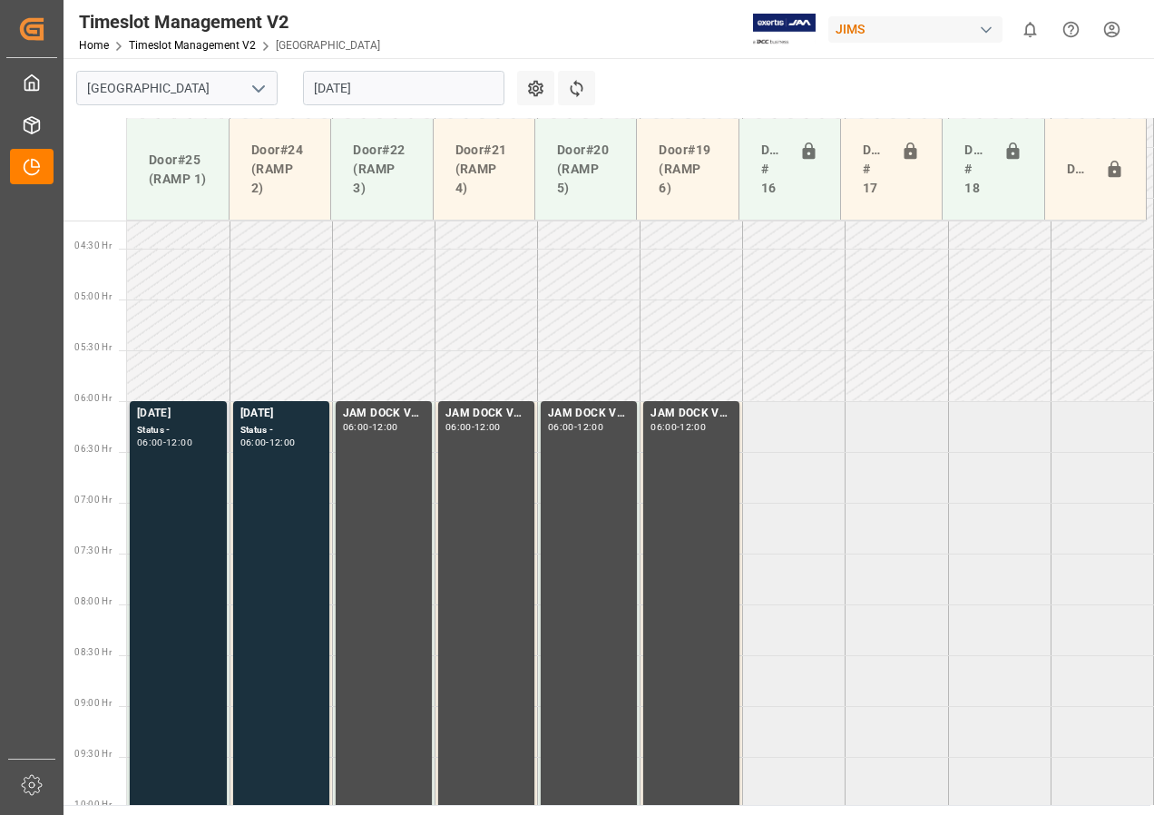
click at [181, 412] on div "[DATE]" at bounding box center [178, 414] width 83 height 18
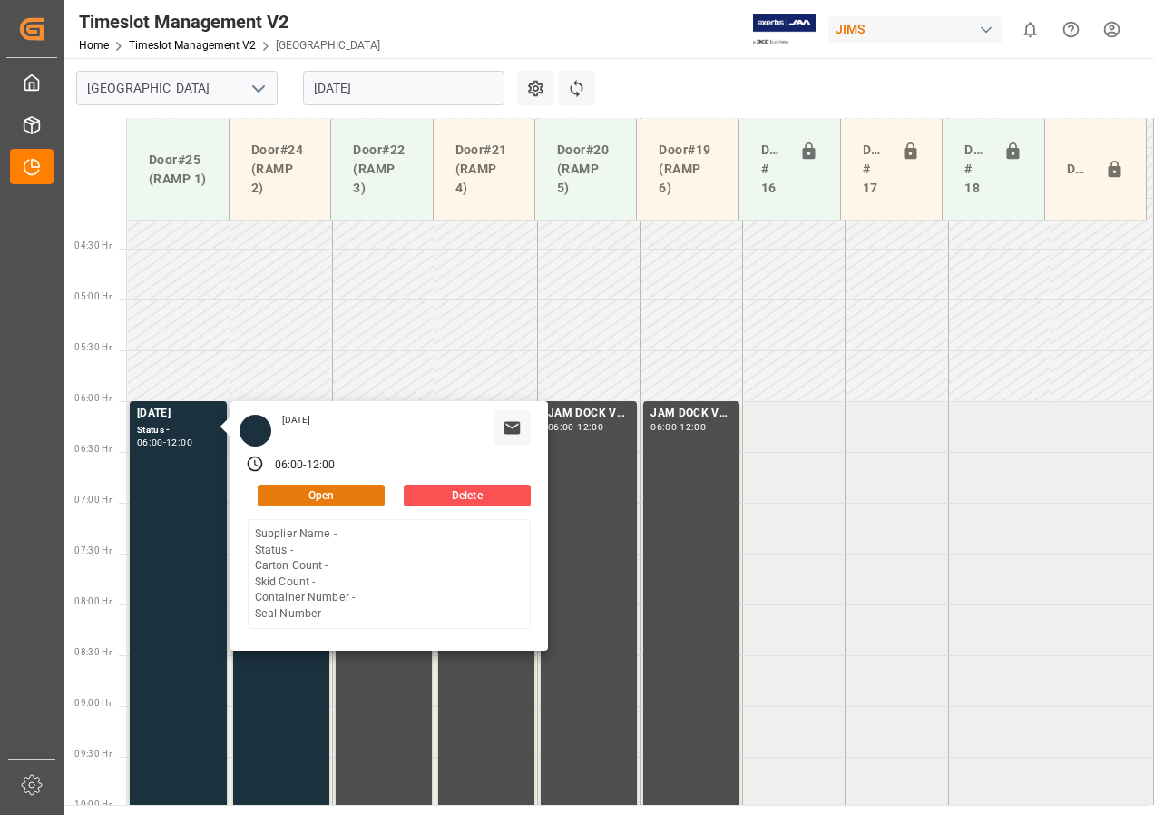
click at [299, 487] on button "Open" at bounding box center [321, 496] width 127 height 22
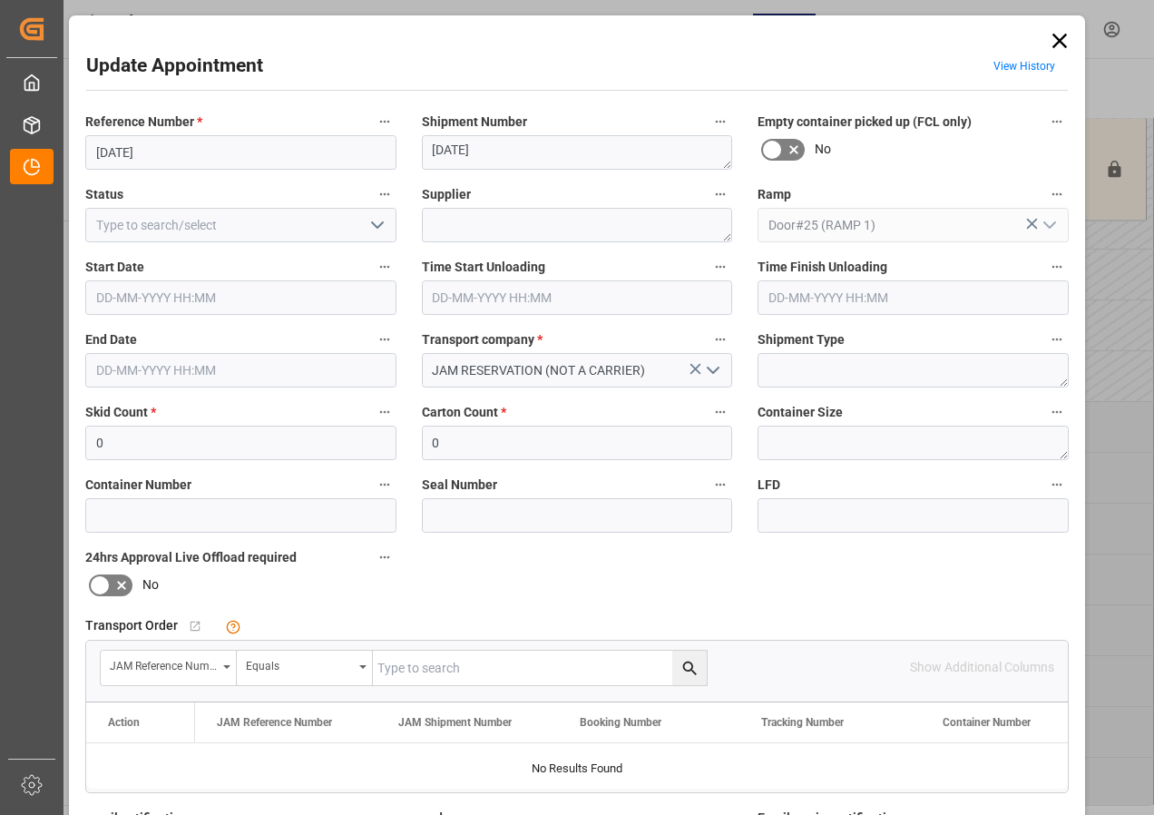
type input "[DATE] 06:00"
type input "[DATE] 12:00"
type input "[DATE] 15:18"
click at [378, 222] on icon "open menu" at bounding box center [378, 225] width 22 height 22
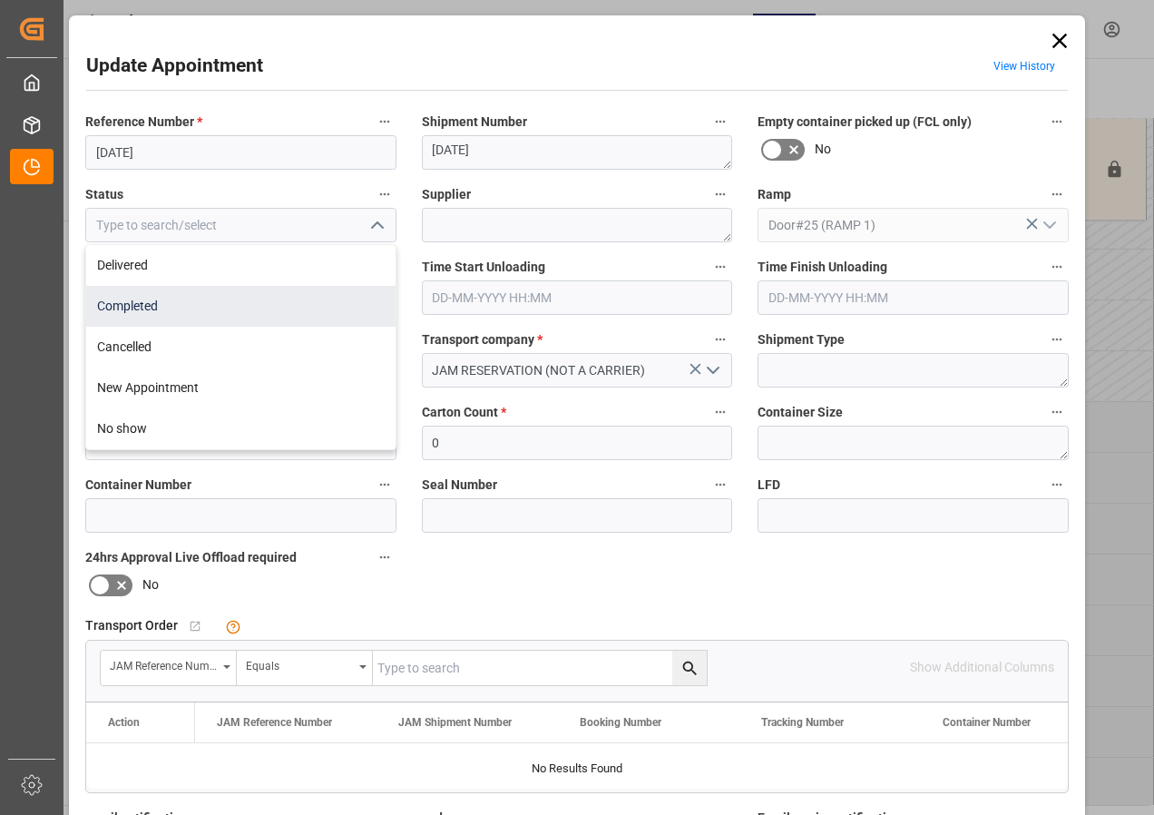
click at [165, 307] on div "Completed" at bounding box center [240, 306] width 309 height 41
type input "Completed"
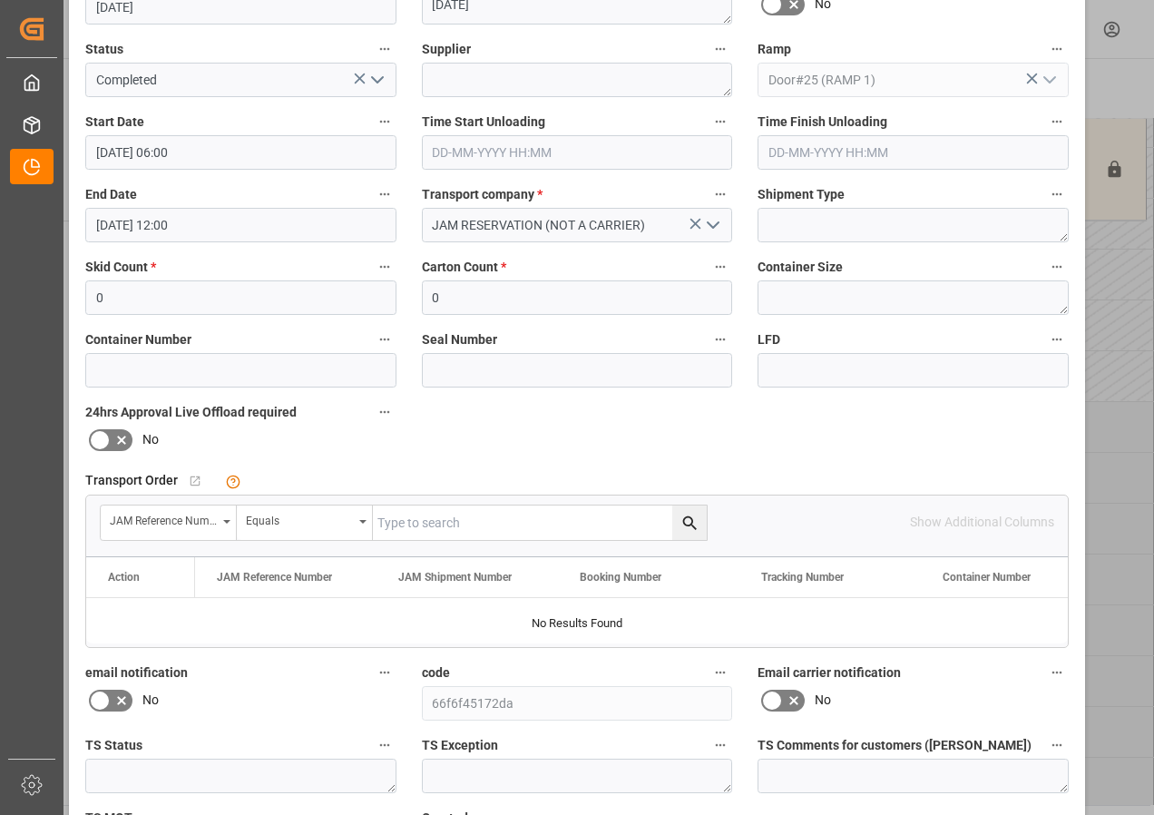
scroll to position [272, 0]
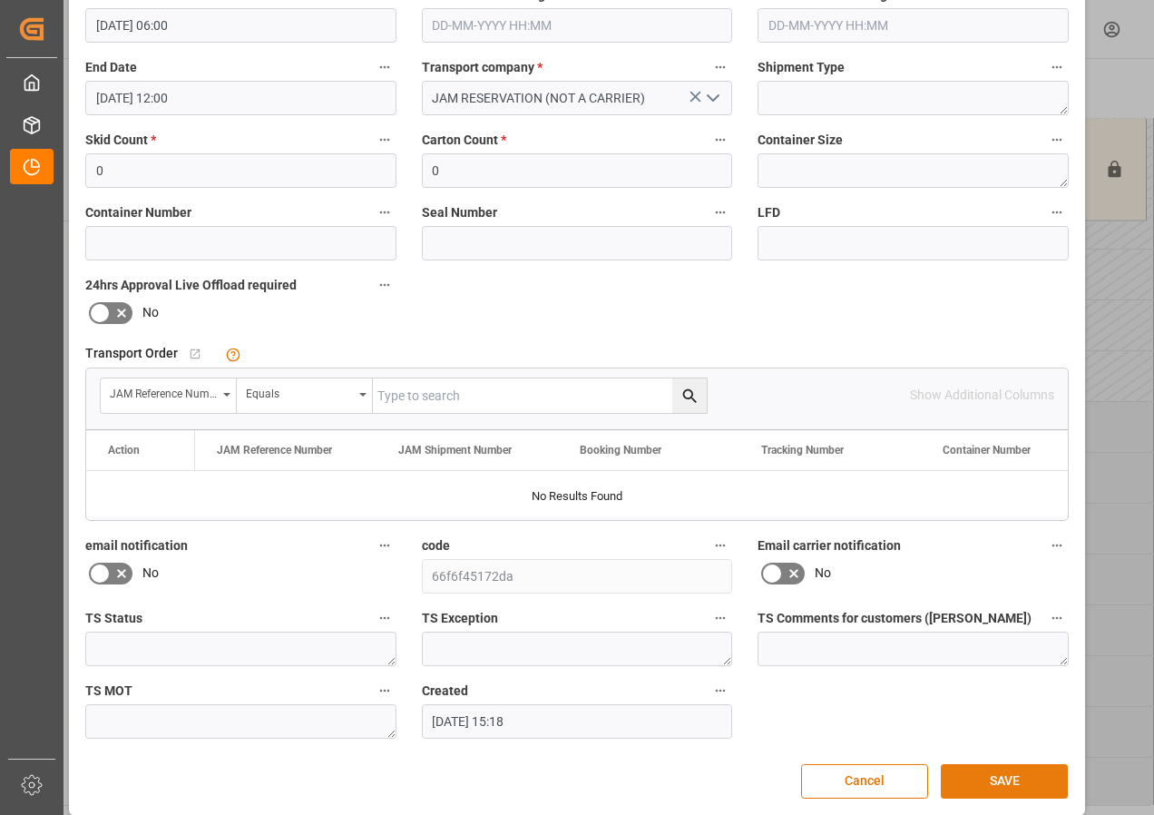
click at [990, 780] on button "SAVE" at bounding box center [1004, 781] width 127 height 34
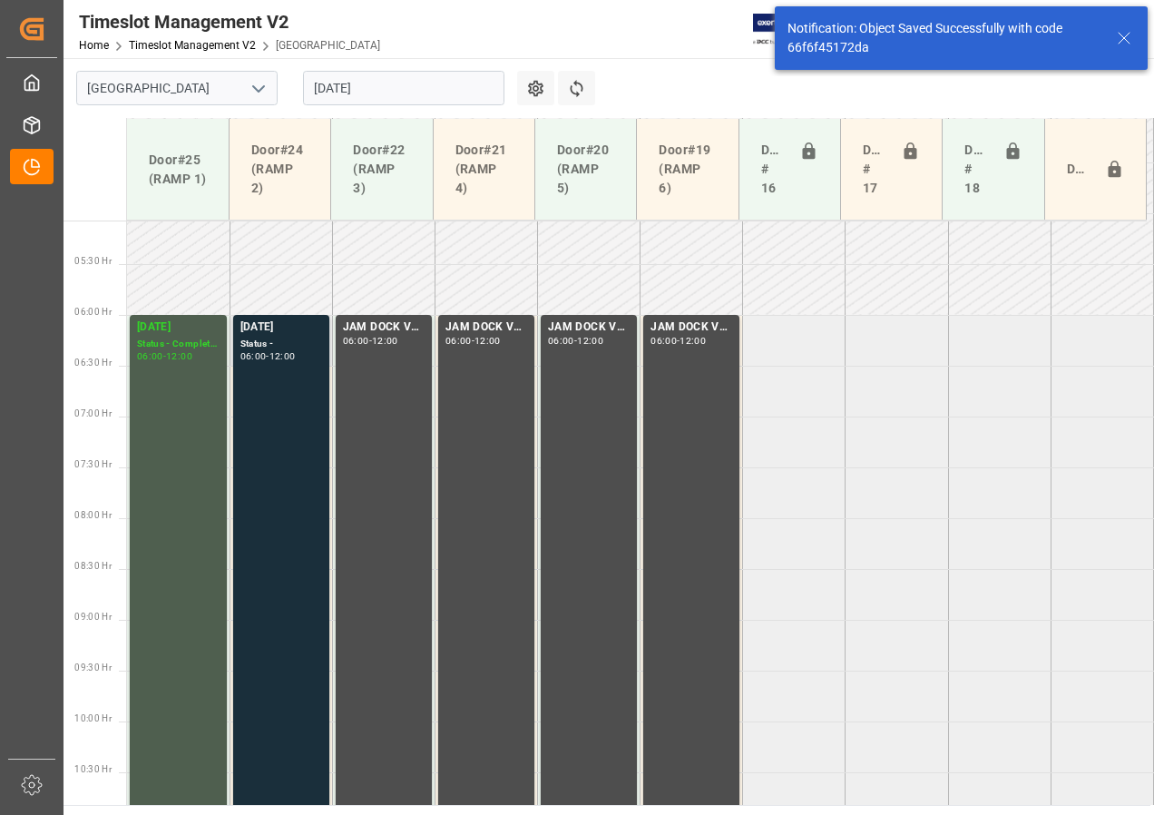
scroll to position [535, 0]
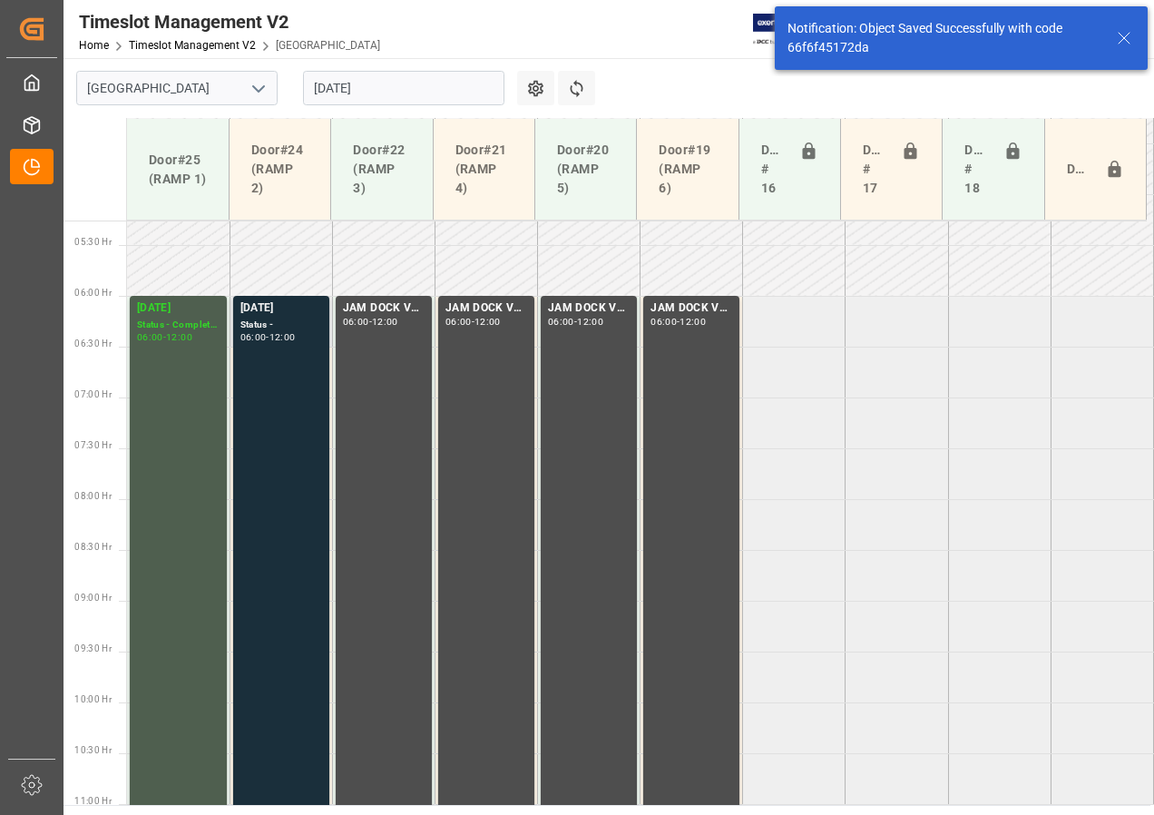
click at [288, 313] on div "[DATE]" at bounding box center [282, 309] width 82 height 18
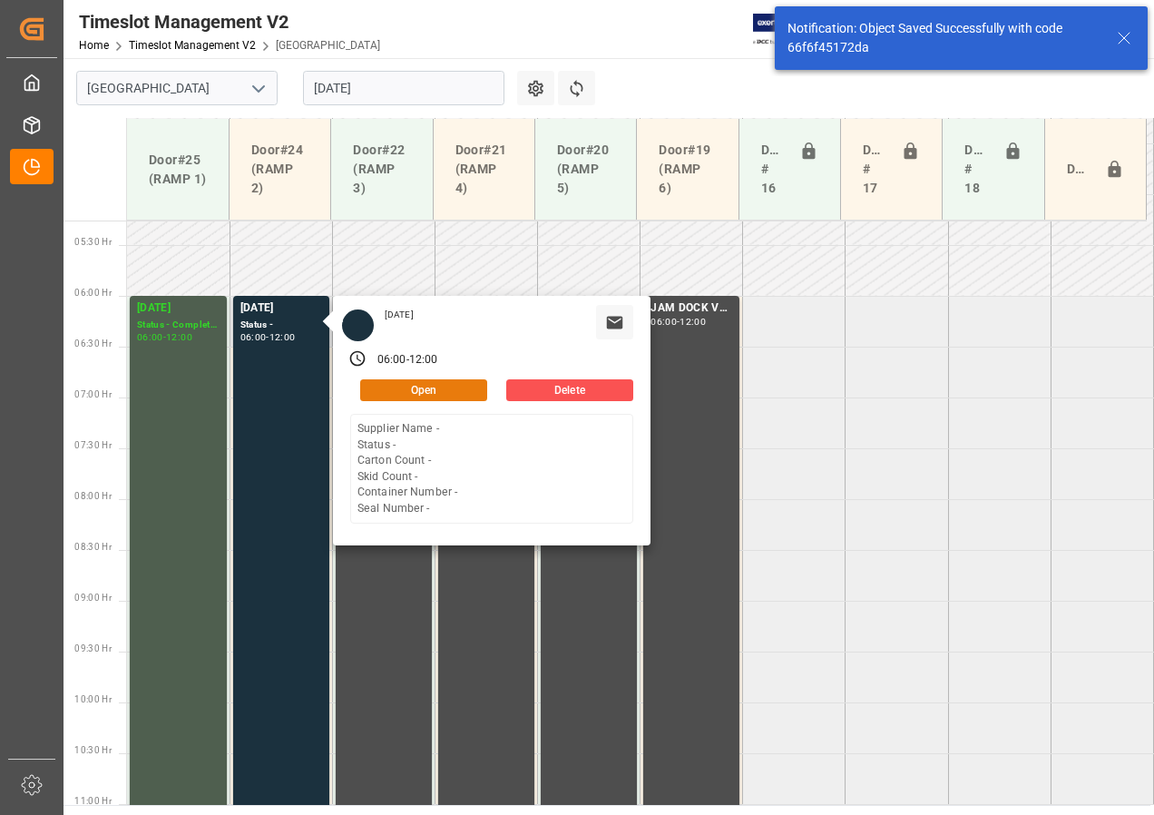
click at [409, 382] on button "Open" at bounding box center [423, 390] width 127 height 22
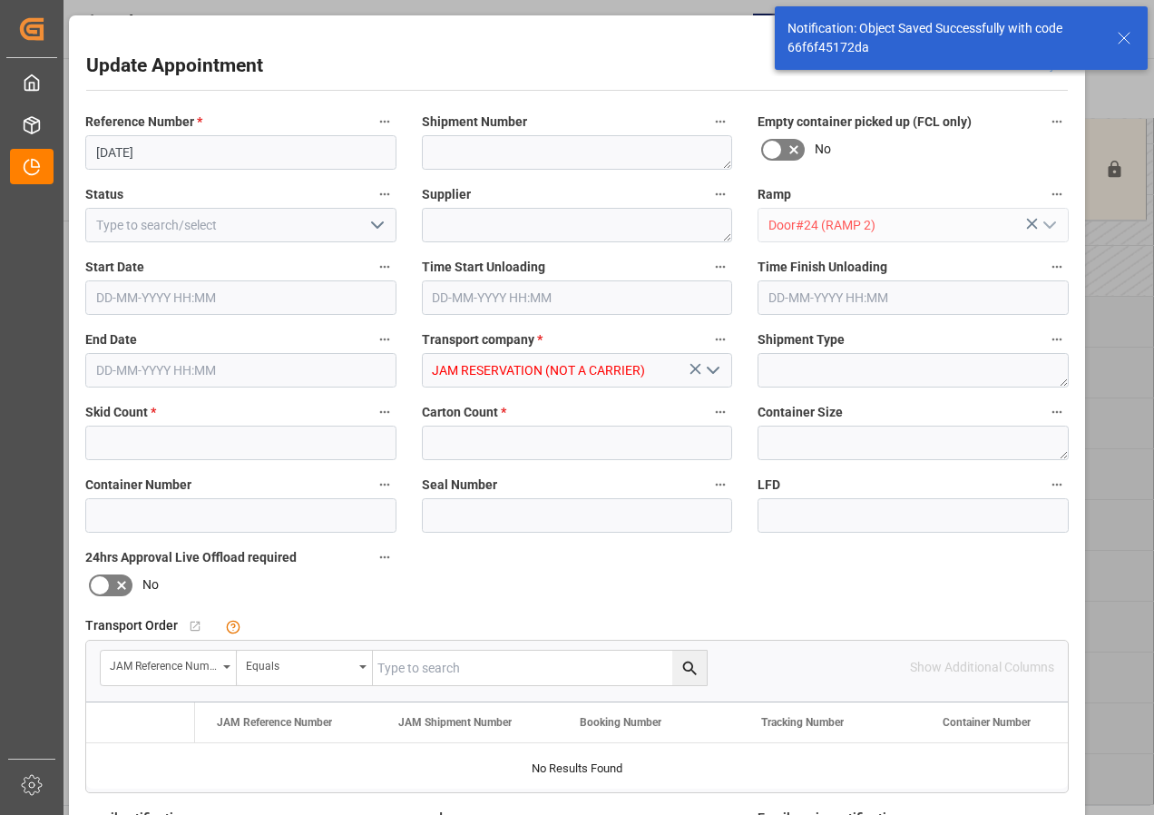
type input "0"
type input "[DATE] 06:00"
type input "[DATE] 12:00"
type input "[DATE] 15:20"
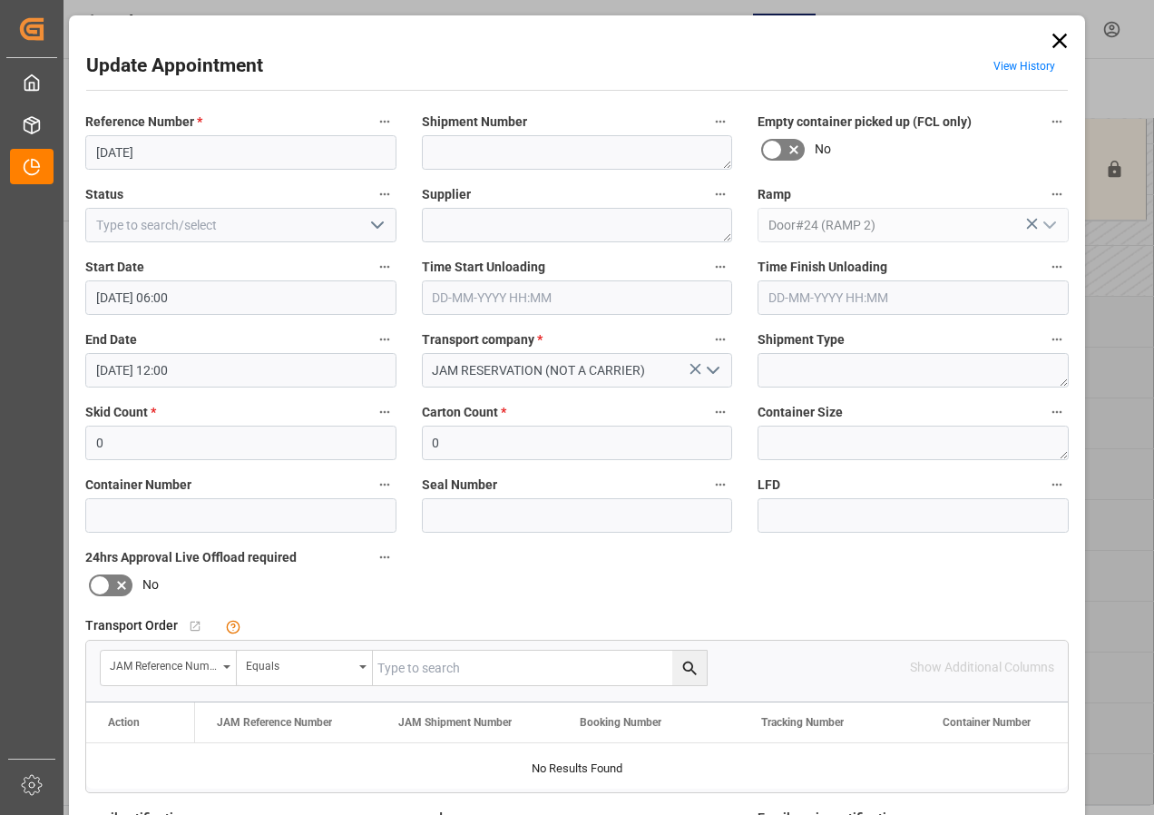
click at [372, 224] on icon "open menu" at bounding box center [378, 225] width 22 height 22
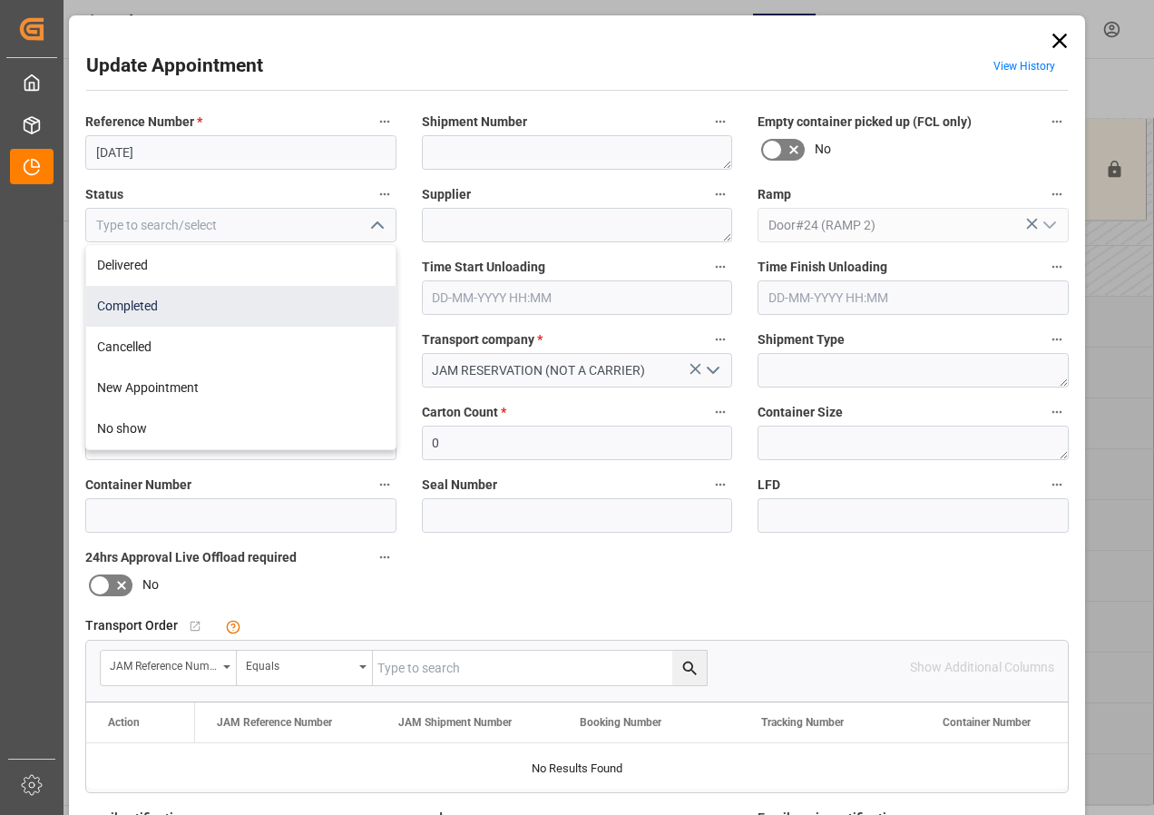
click at [140, 309] on div "Completed" at bounding box center [240, 306] width 309 height 41
type input "Completed"
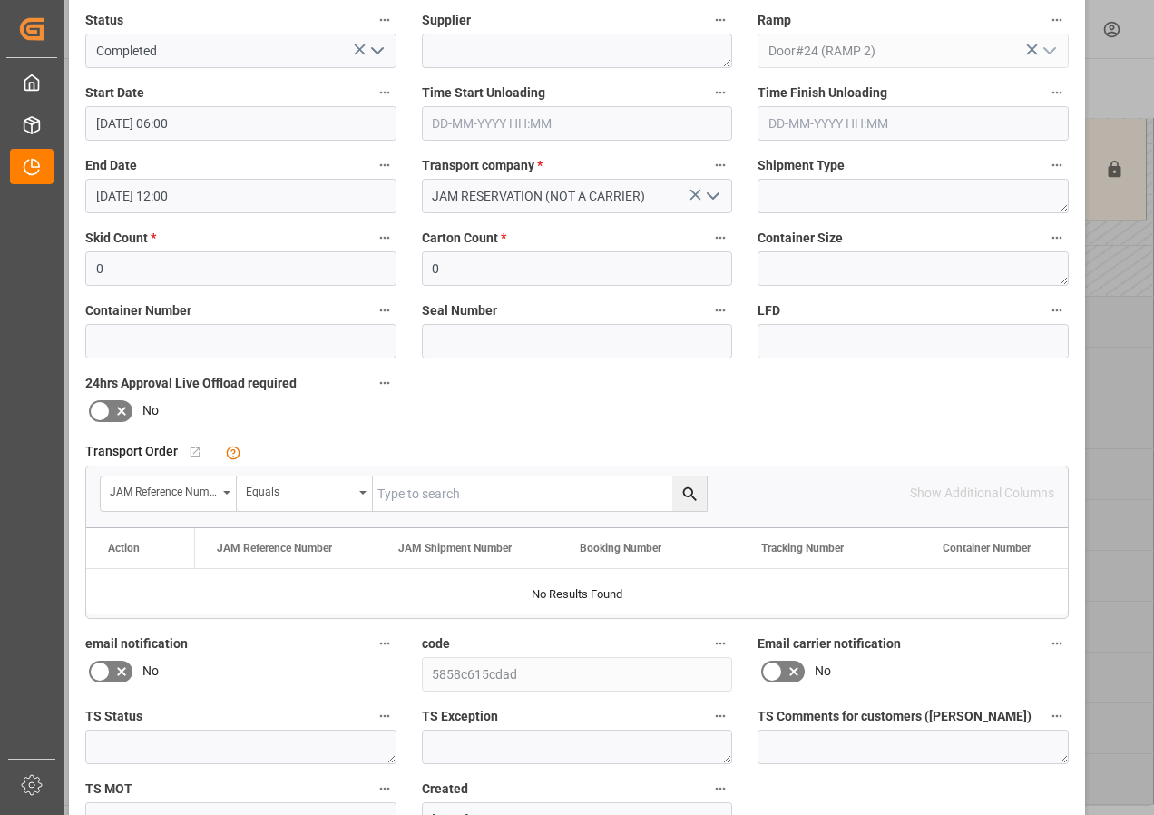
scroll to position [272, 0]
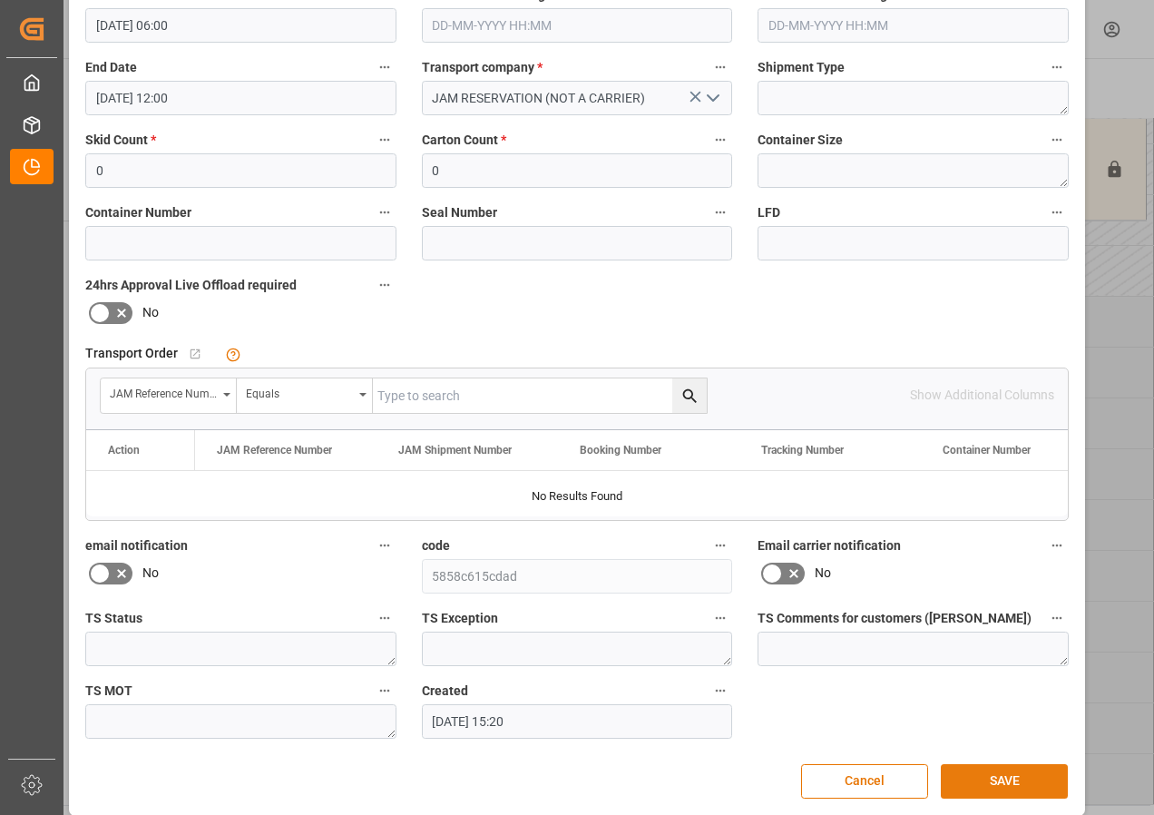
click at [993, 791] on button "SAVE" at bounding box center [1004, 781] width 127 height 34
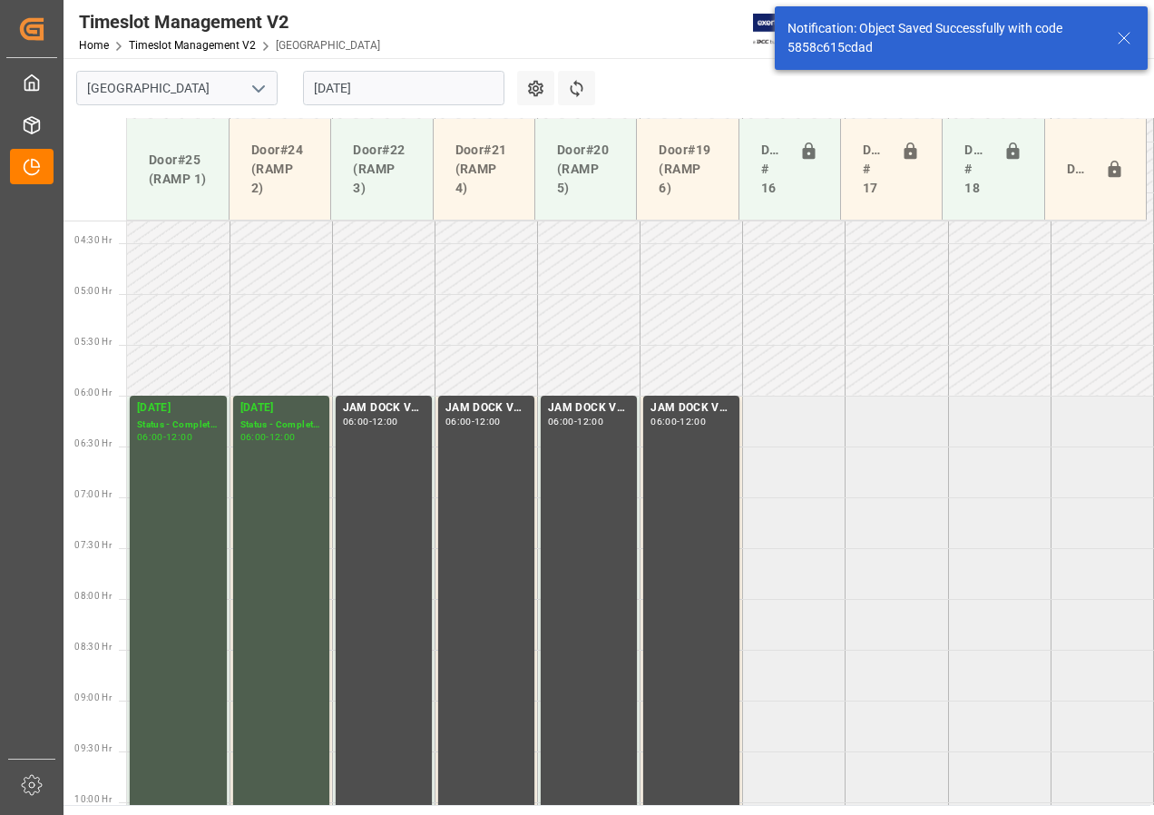
scroll to position [535, 0]
